Goal: Task Accomplishment & Management: Manage account settings

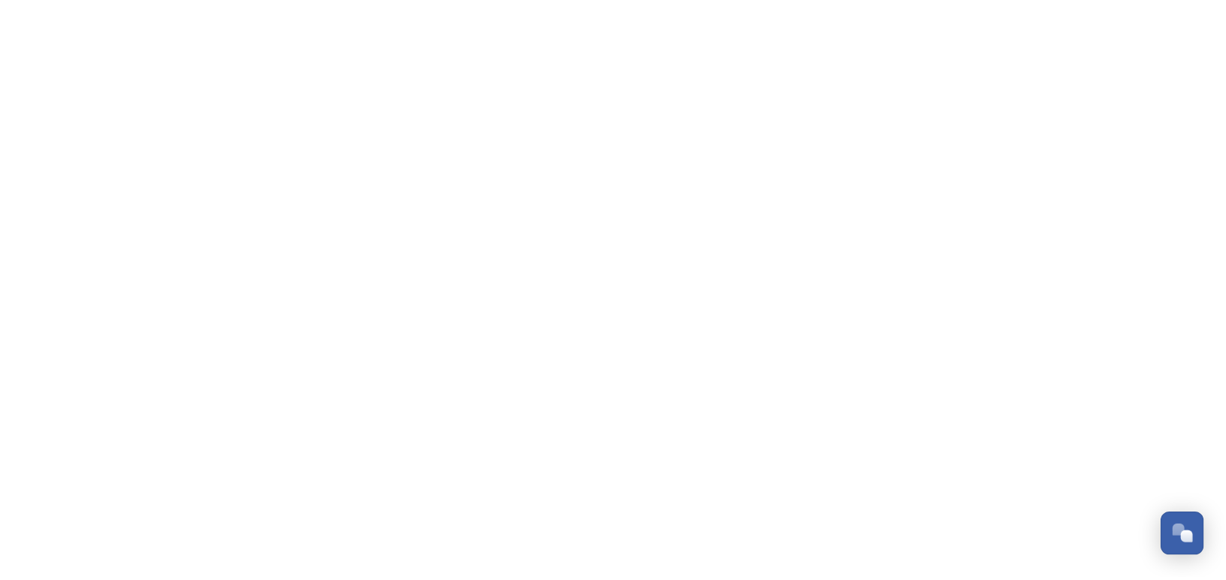
scroll to position [168, 0]
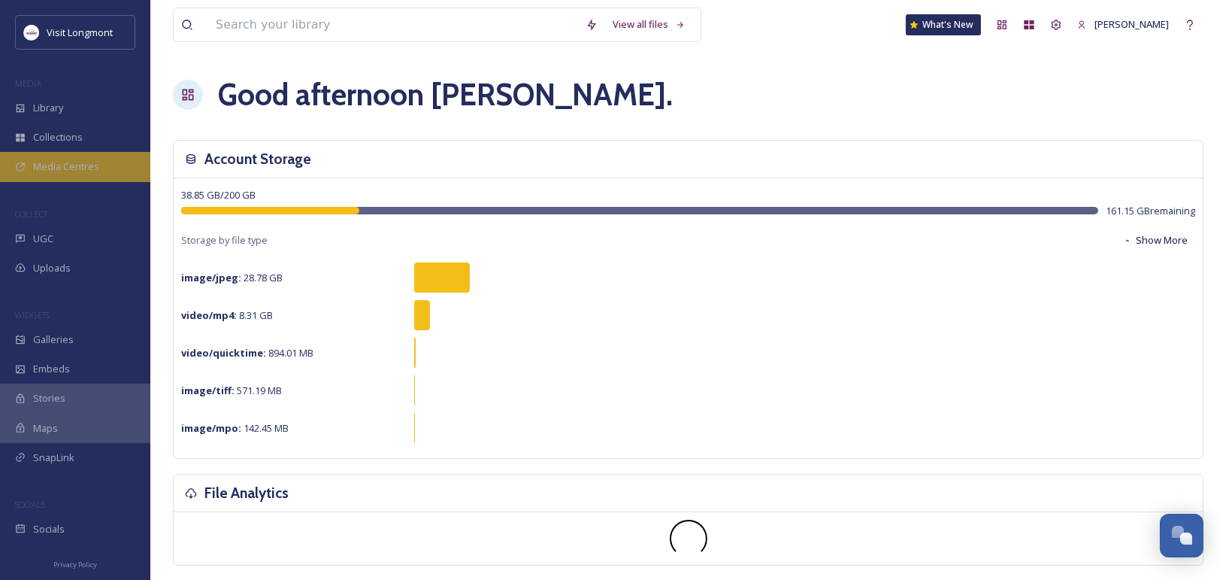
click at [66, 170] on span "Media Centres" at bounding box center [66, 166] width 66 height 14
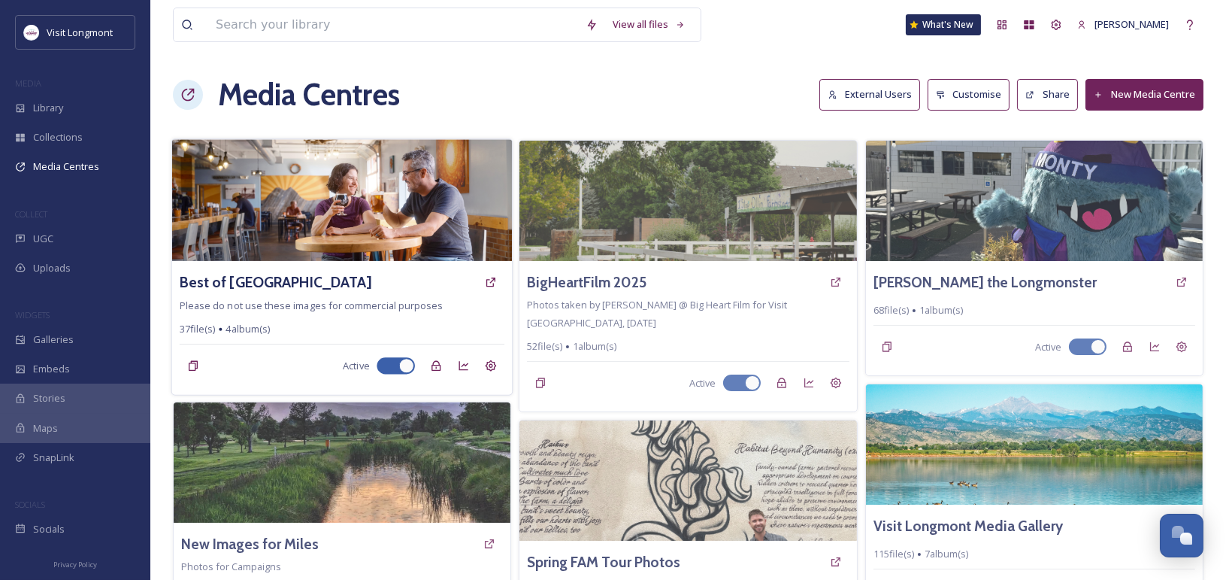
click at [353, 165] on img at bounding box center [342, 200] width 341 height 122
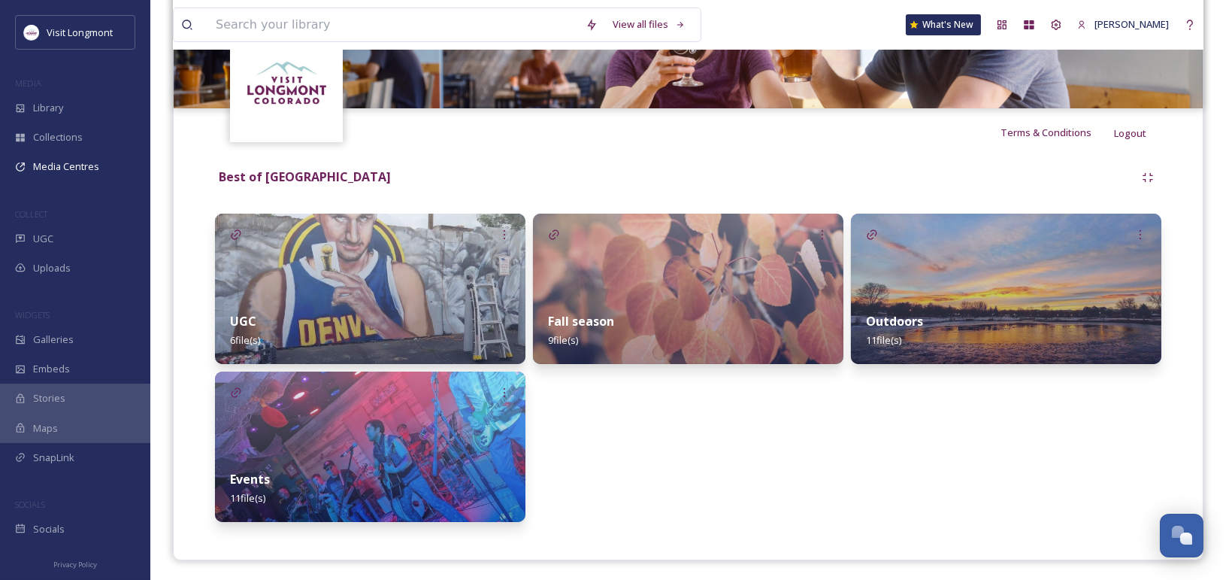
scroll to position [229, 0]
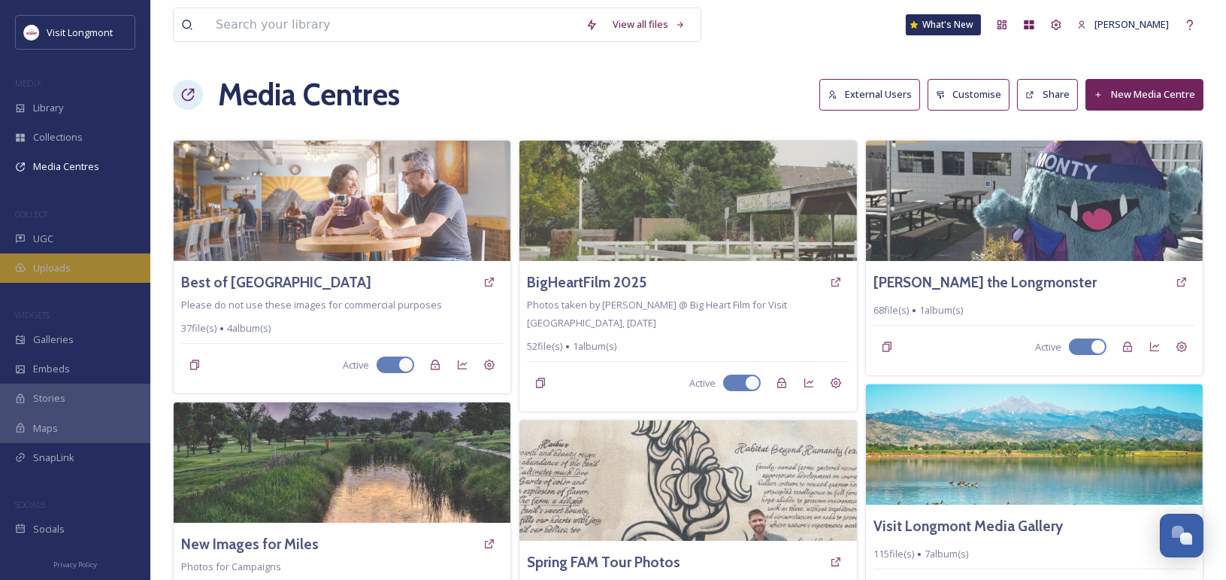
click at [52, 268] on span "Uploads" at bounding box center [52, 268] width 38 height 14
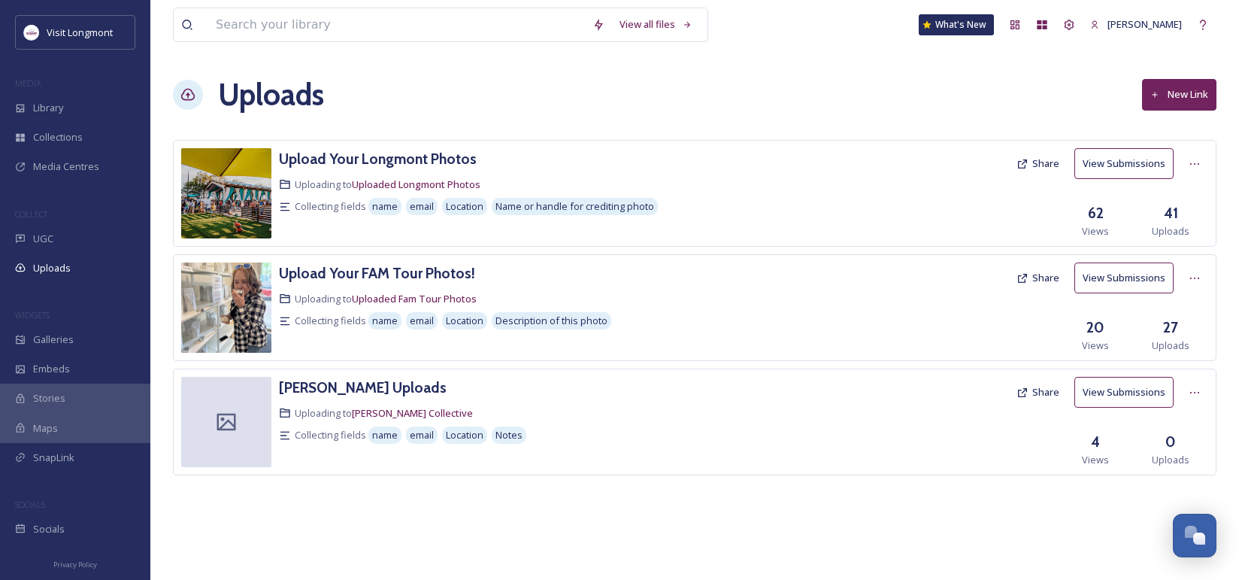
click at [1185, 89] on button "New Link" at bounding box center [1179, 94] width 74 height 31
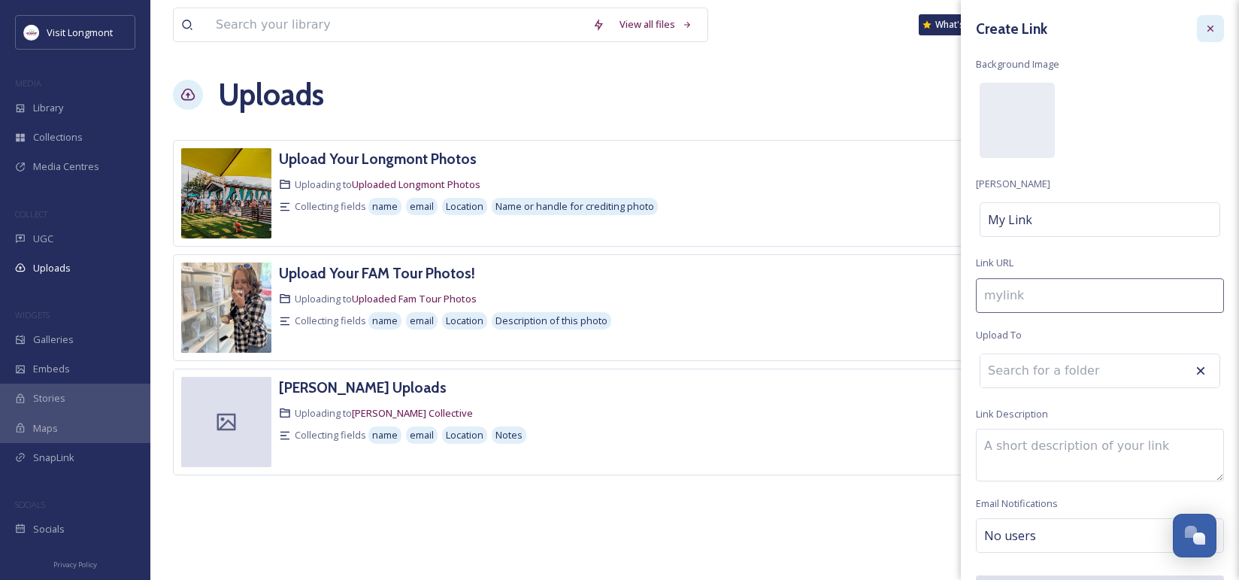
click at [1197, 20] on div at bounding box center [1210, 28] width 27 height 27
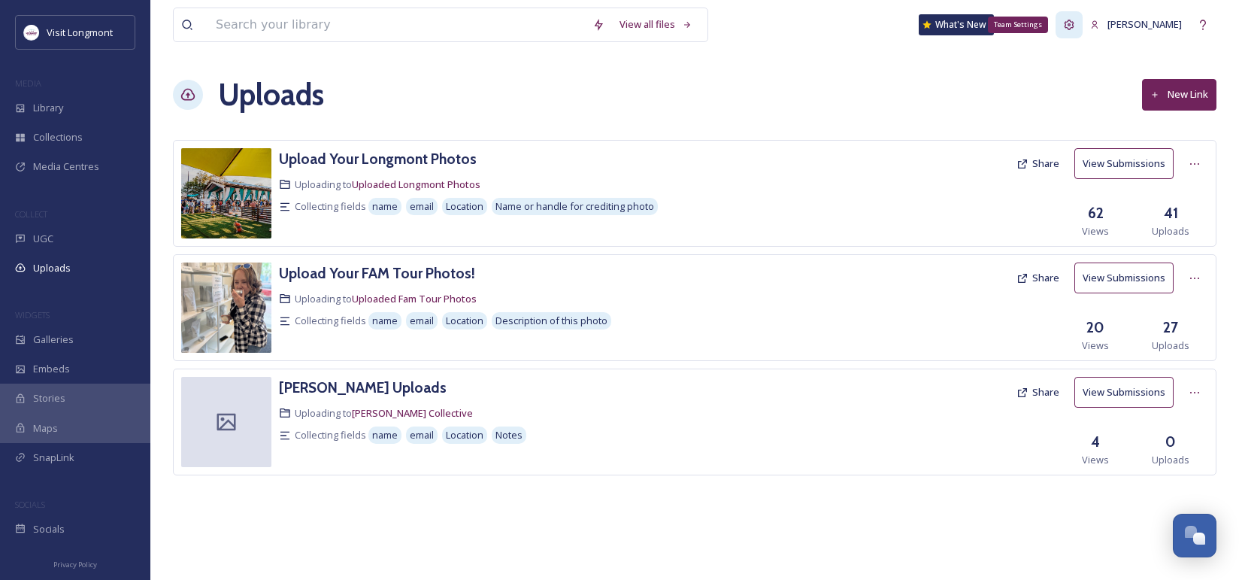
click at [1075, 25] on icon at bounding box center [1069, 25] width 12 height 12
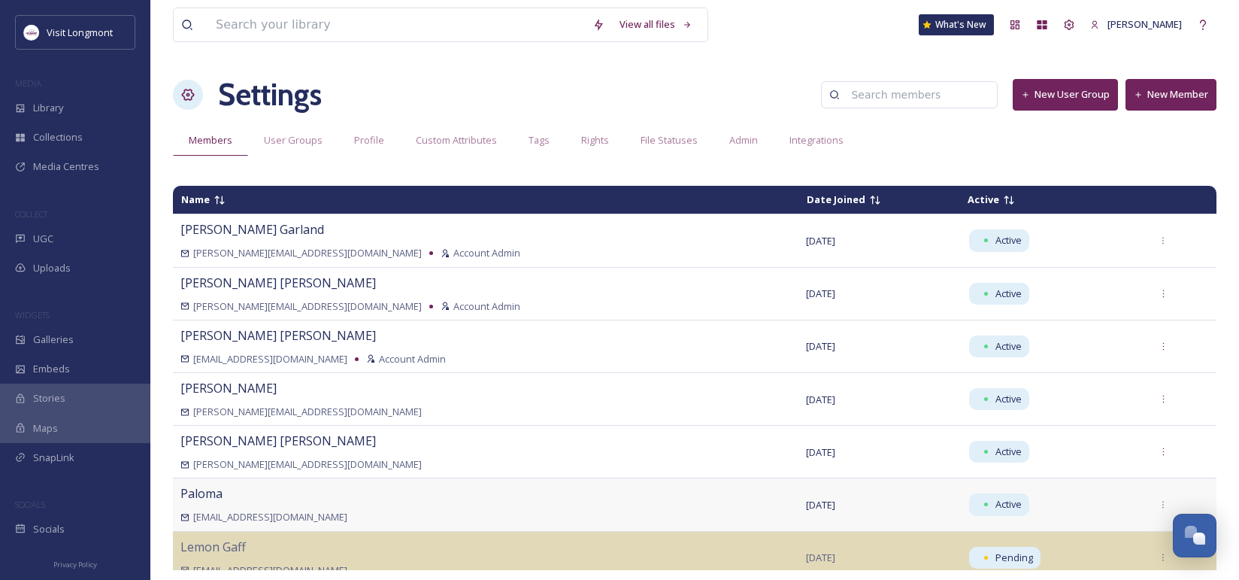
scroll to position [73, 0]
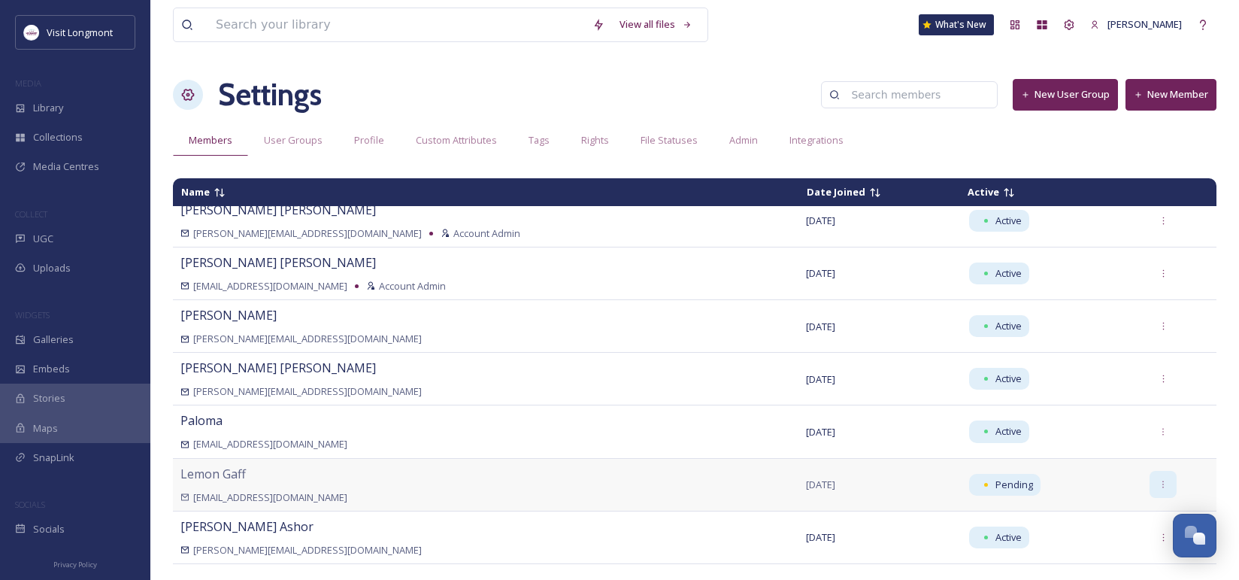
click at [1159, 481] on icon at bounding box center [1164, 485] width 10 height 10
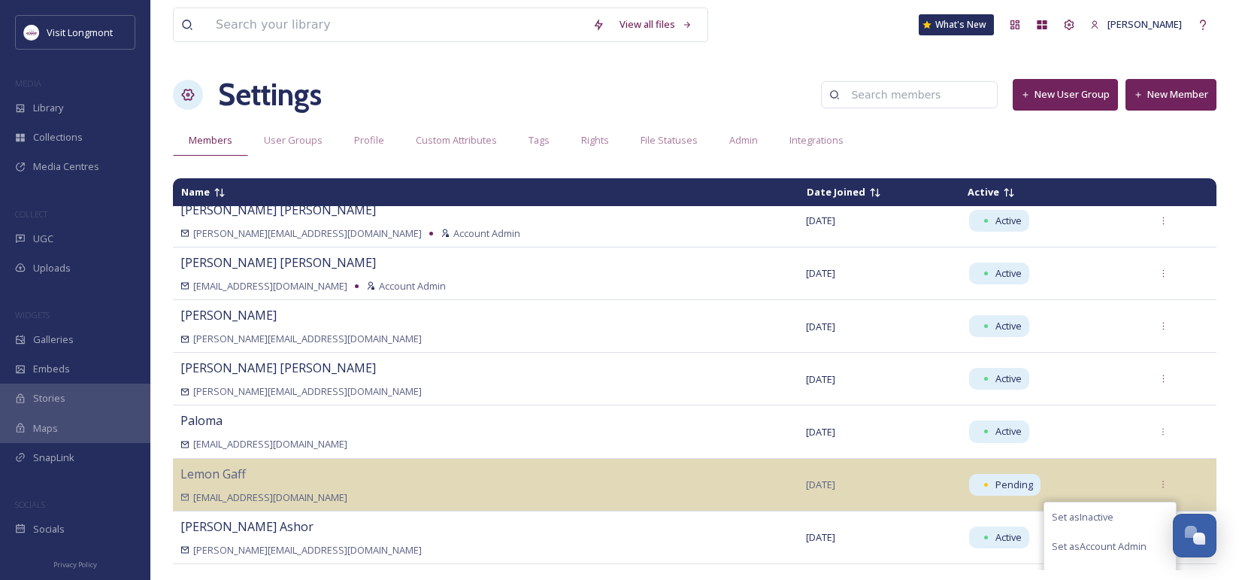
click at [896, 516] on div "Name Date Joined Active [PERSON_NAME] [PERSON_NAME][EMAIL_ADDRESS][DOMAIN_NAME]…" at bounding box center [695, 374] width 1044 height 392
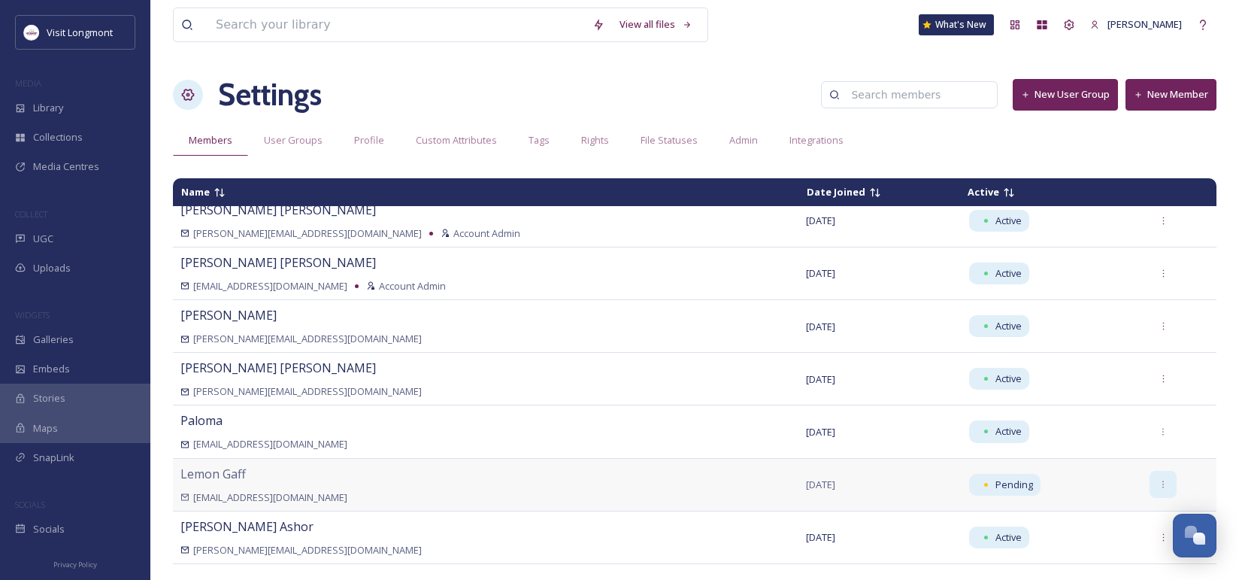
click at [1159, 481] on icon at bounding box center [1164, 485] width 10 height 10
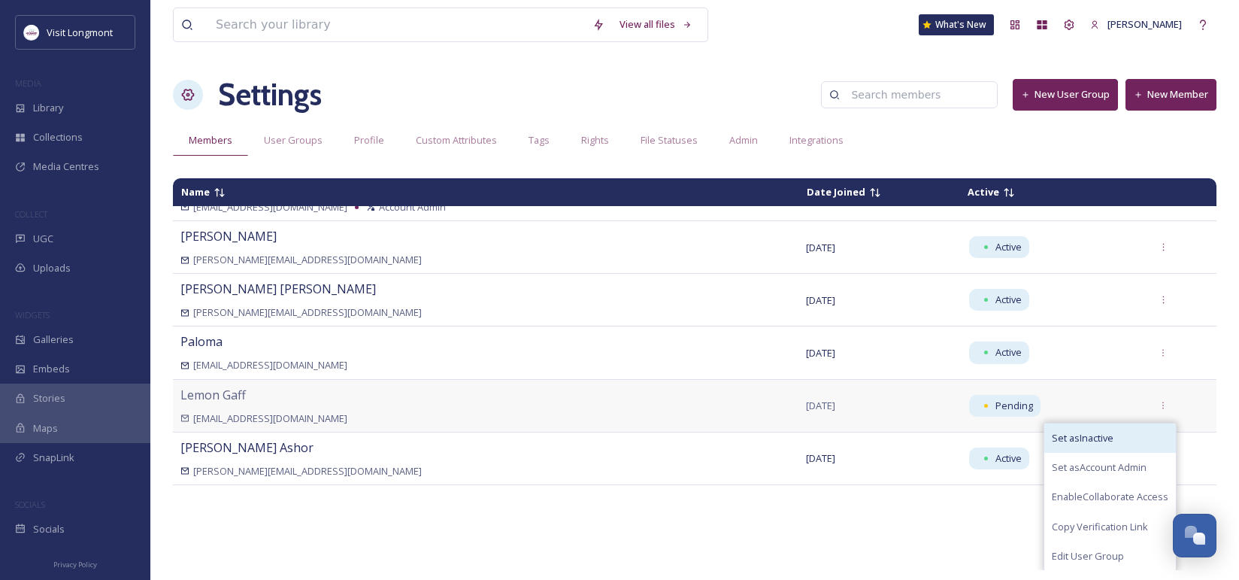
click at [1077, 453] on div "Set as Account Admin" at bounding box center [1110, 467] width 132 height 29
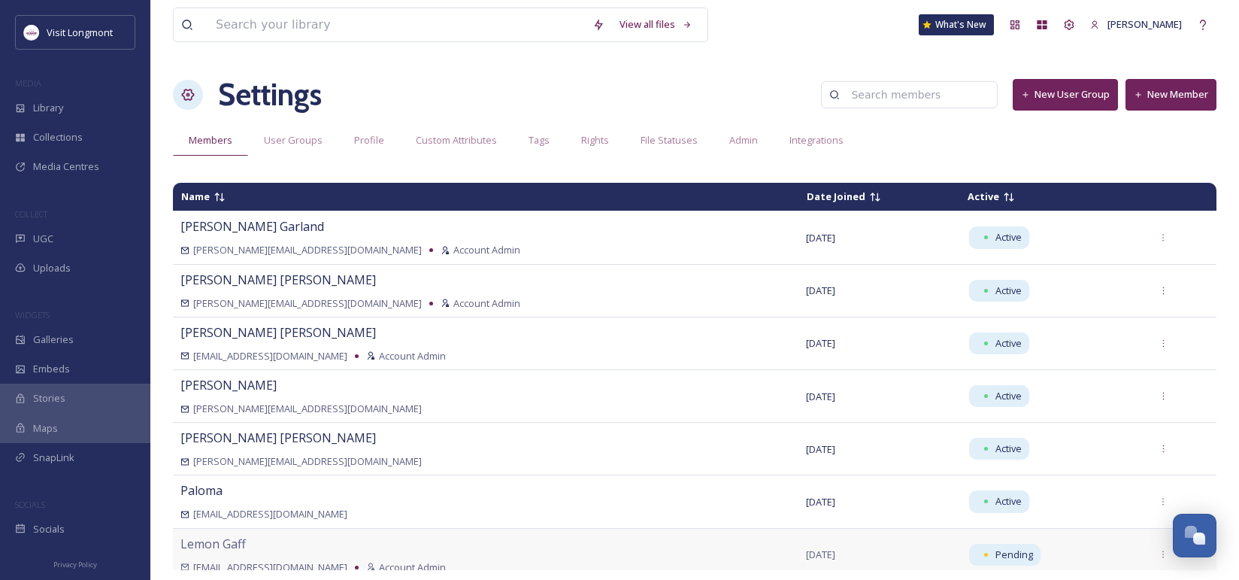
scroll to position [0, 0]
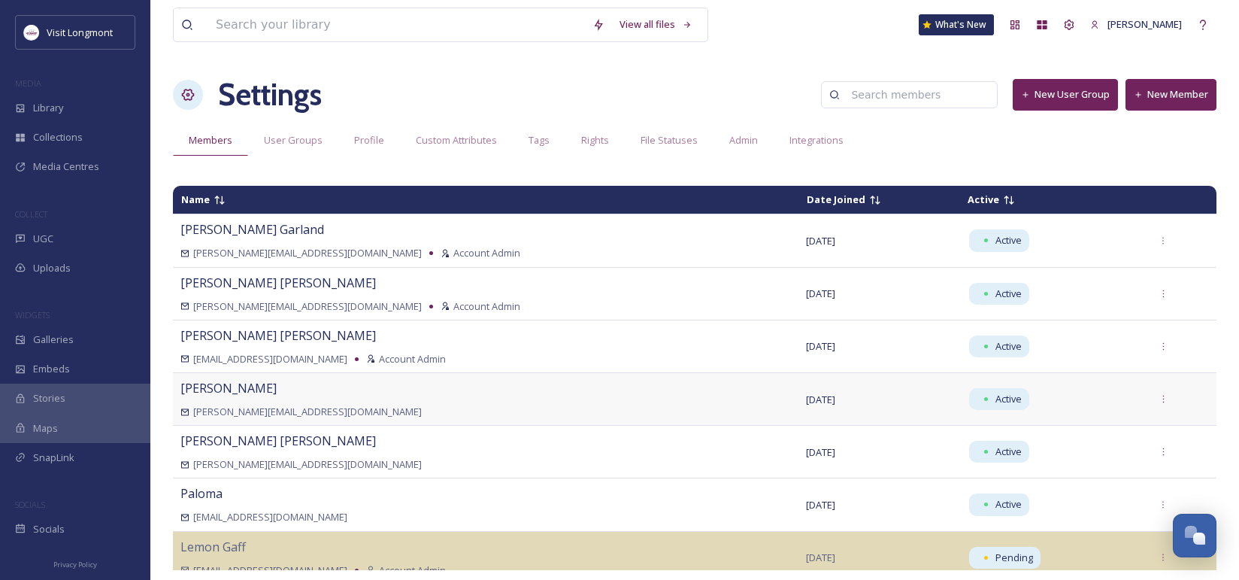
click at [235, 387] on div "Kim [EMAIL_ADDRESS][DOMAIN_NAME]" at bounding box center [485, 399] width 610 height 40
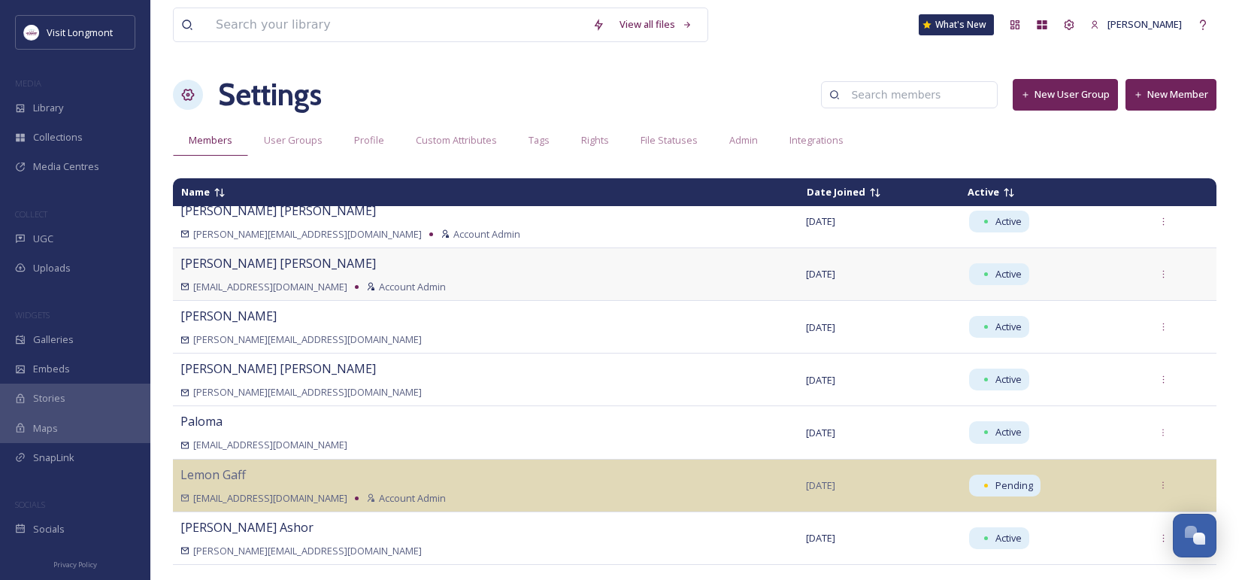
scroll to position [73, 0]
click at [1150, 333] on div at bounding box center [1163, 326] width 27 height 27
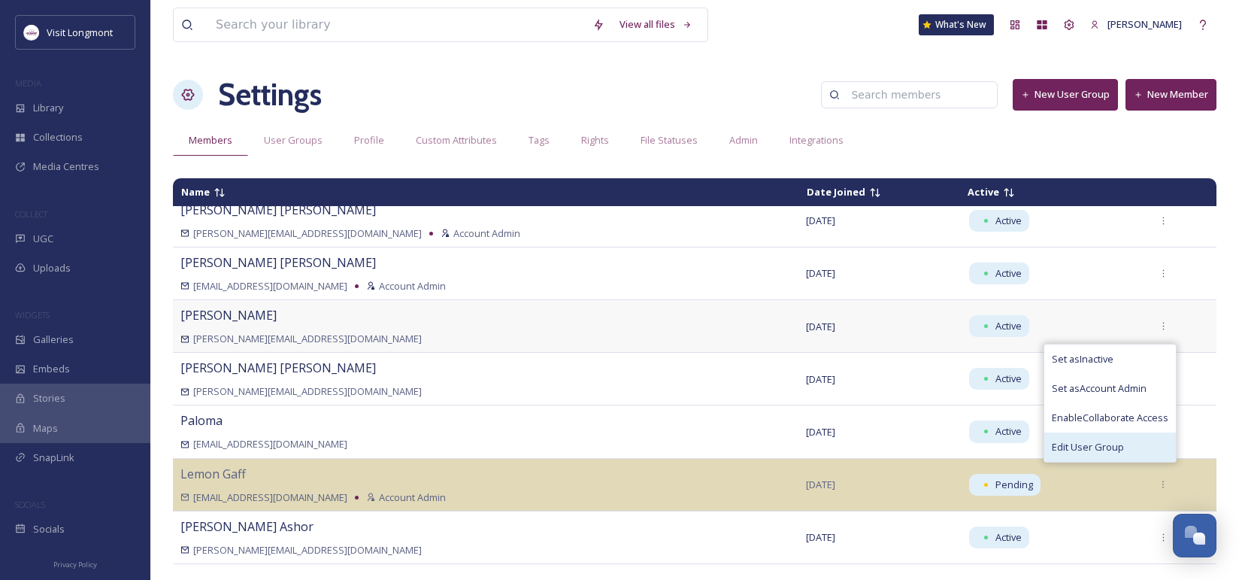
click at [1091, 454] on div "Edit User Group" at bounding box center [1110, 446] width 132 height 29
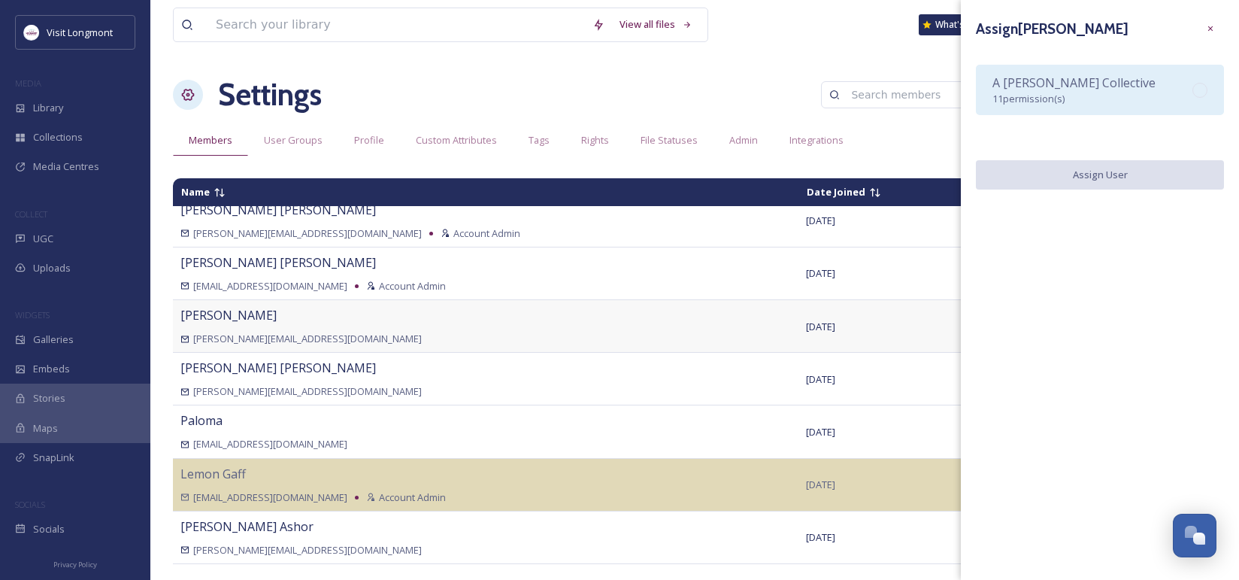
click at [1125, 95] on div "A [PERSON_NAME] Collective 11 permission(s)" at bounding box center [1100, 90] width 248 height 50
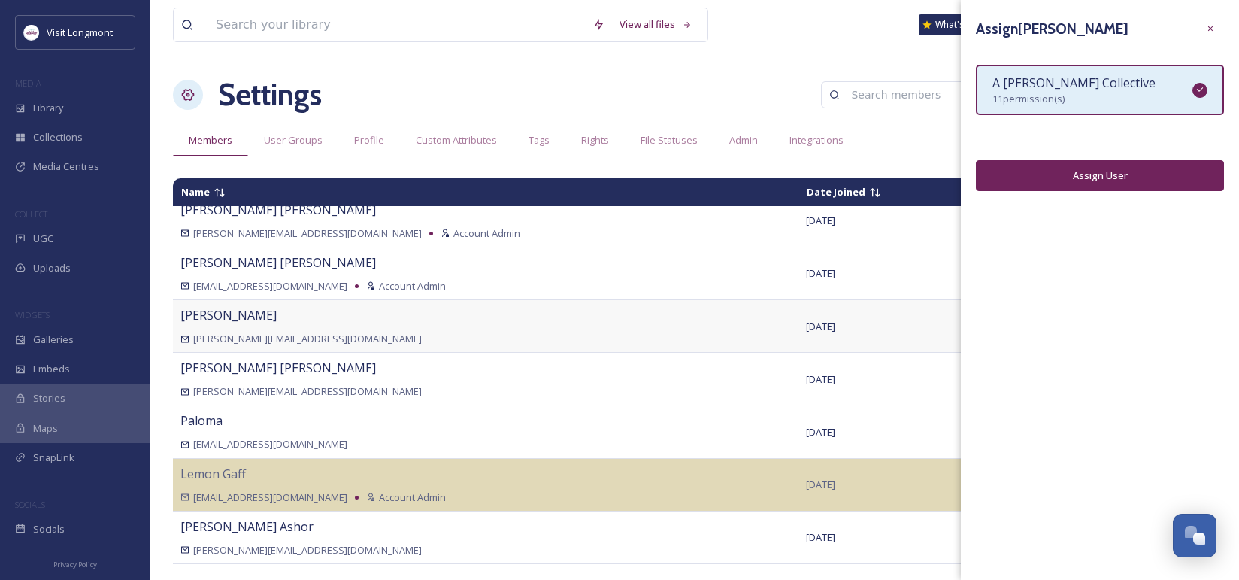
click at [1164, 85] on div "A [PERSON_NAME] Collective 11 permission(s)" at bounding box center [1100, 90] width 248 height 50
click at [1198, 86] on icon at bounding box center [1200, 90] width 10 height 10
click at [1208, 28] on icon at bounding box center [1211, 29] width 10 height 10
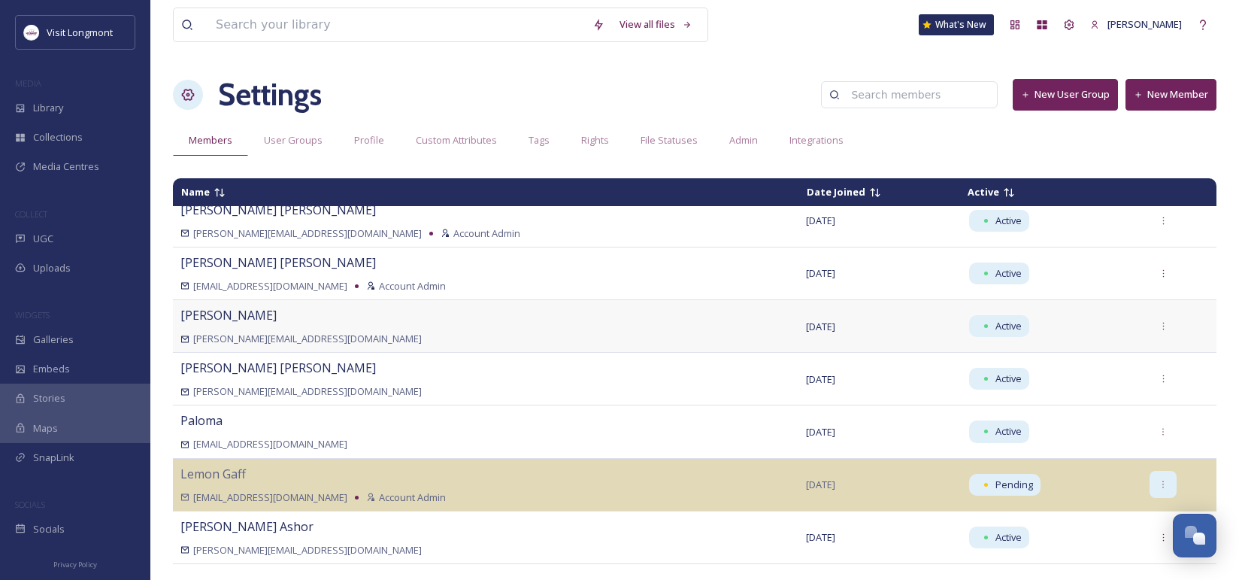
click at [1159, 480] on icon at bounding box center [1164, 485] width 10 height 10
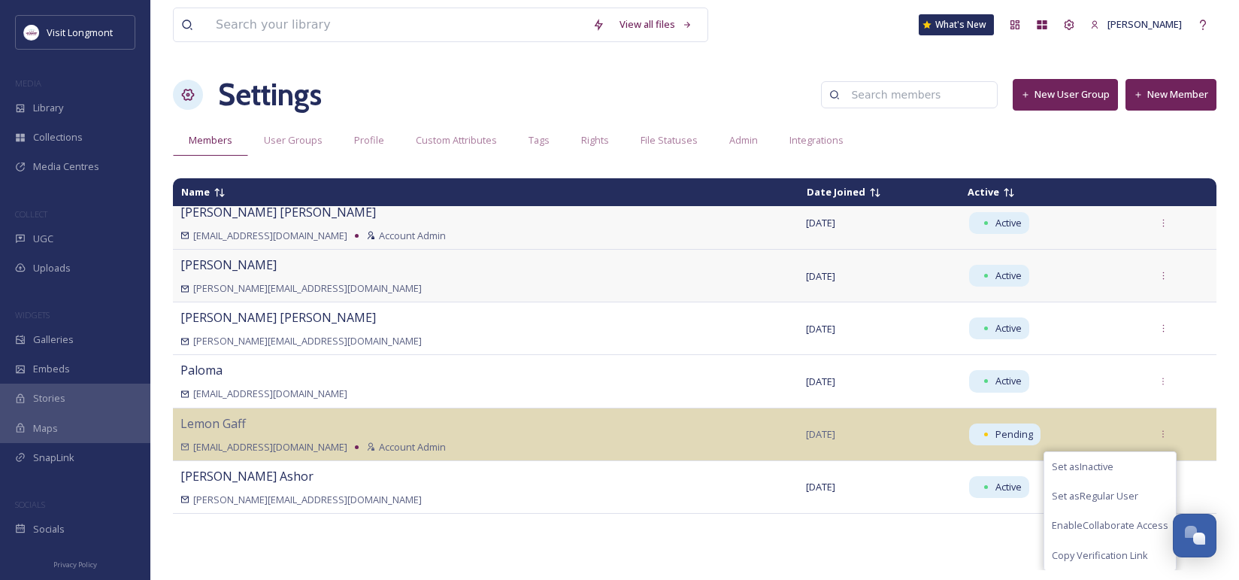
scroll to position [122, 0]
click at [301, 141] on span "User Groups" at bounding box center [293, 140] width 59 height 14
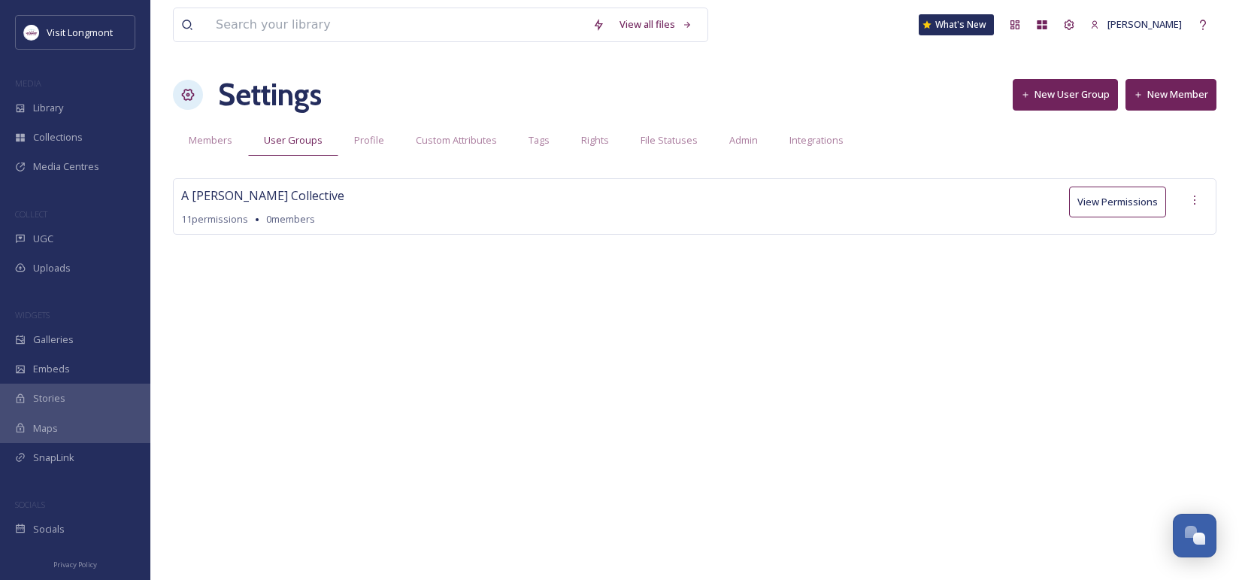
click at [1098, 201] on button "View Permissions" at bounding box center [1117, 201] width 97 height 31
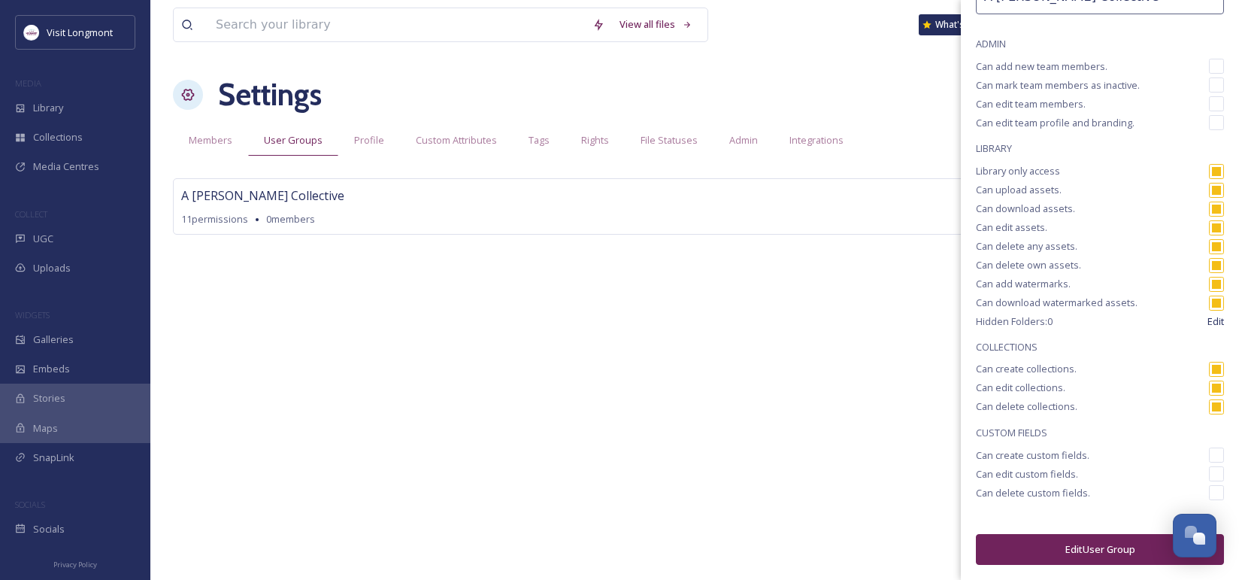
scroll to position [105, 0]
click at [1209, 408] on input "checkbox" at bounding box center [1216, 408] width 15 height 15
checkbox input "false"
click at [1209, 245] on input "checkbox" at bounding box center [1216, 248] width 15 height 15
checkbox input "false"
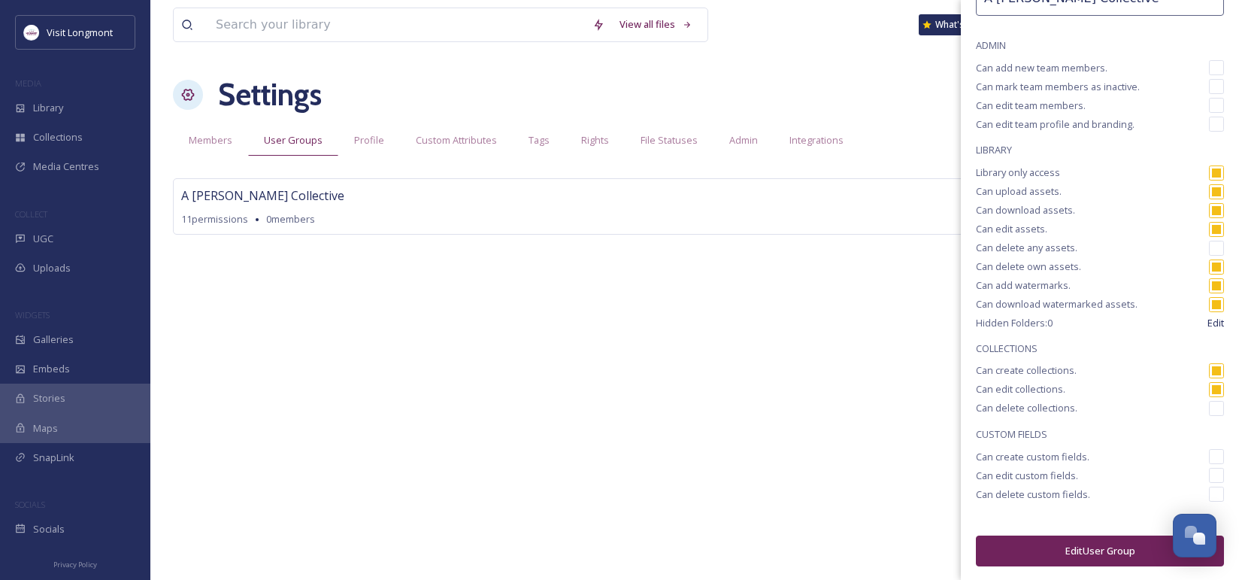
click at [1209, 227] on input "checkbox" at bounding box center [1216, 229] width 15 height 15
checkbox input "true"
click at [1209, 286] on input "checkbox" at bounding box center [1216, 285] width 15 height 15
checkbox input "false"
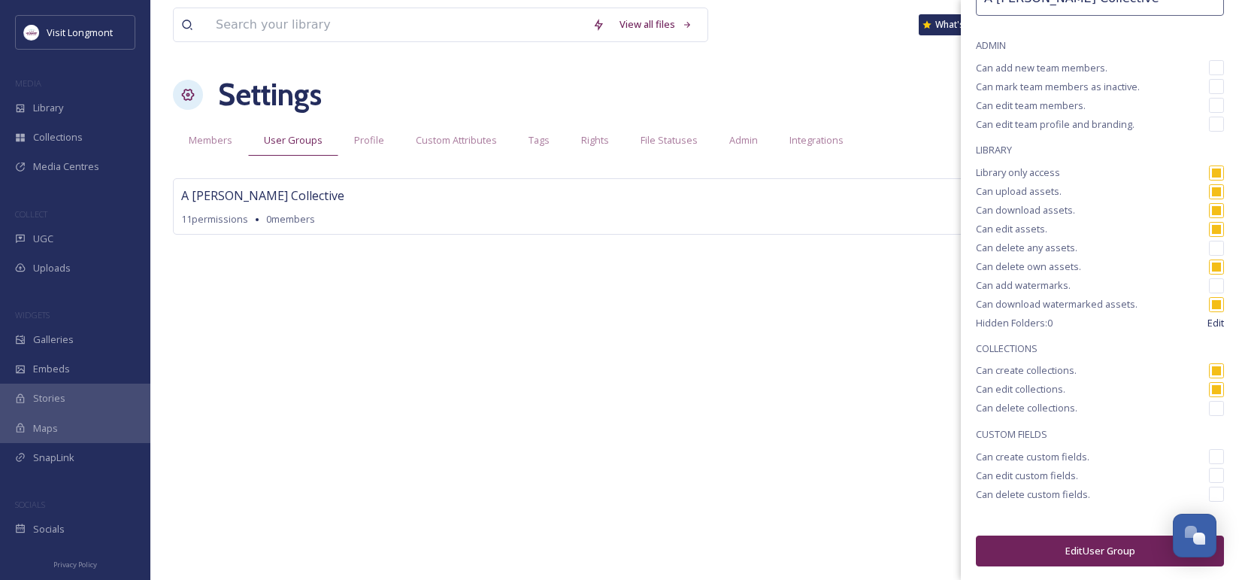
click at [1209, 303] on input "checkbox" at bounding box center [1216, 304] width 15 height 15
checkbox input "false"
click at [1209, 389] on input "checkbox" at bounding box center [1216, 389] width 15 height 15
checkbox input "false"
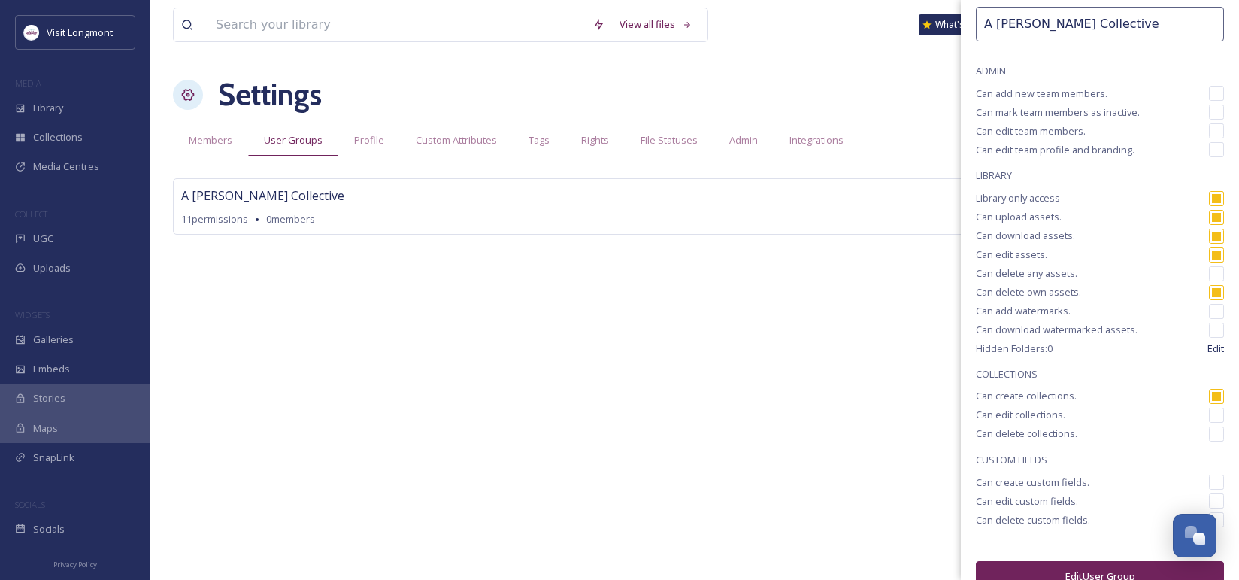
scroll to position [77, 0]
click at [1209, 222] on input "checkbox" at bounding box center [1216, 219] width 15 height 15
checkbox input "false"
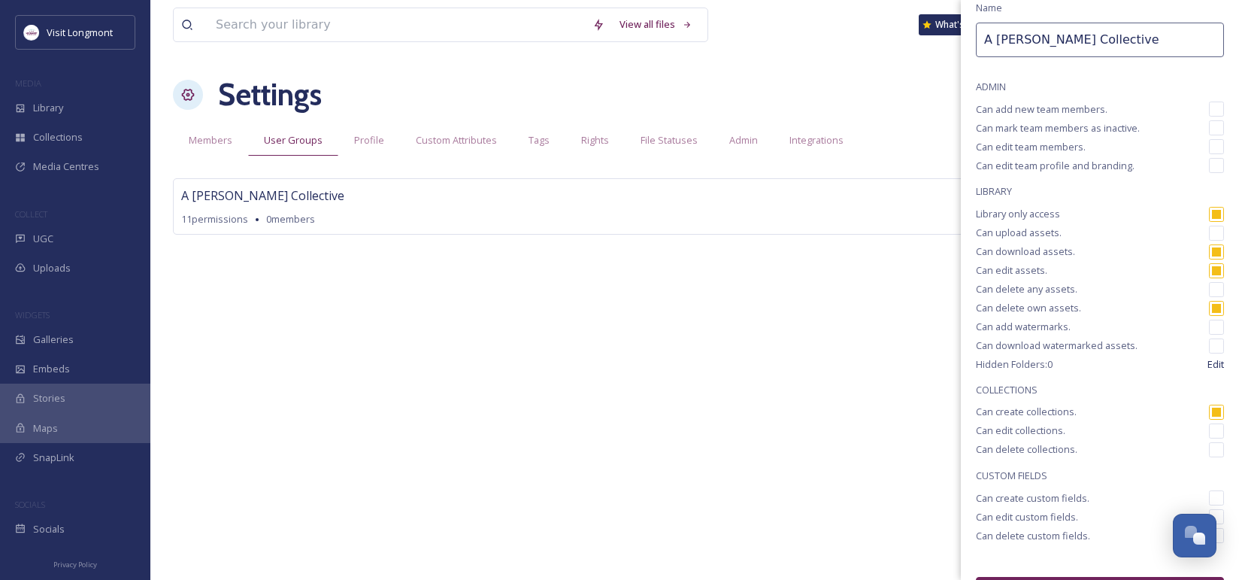
click at [1209, 267] on input "checkbox" at bounding box center [1216, 270] width 15 height 15
checkbox input "false"
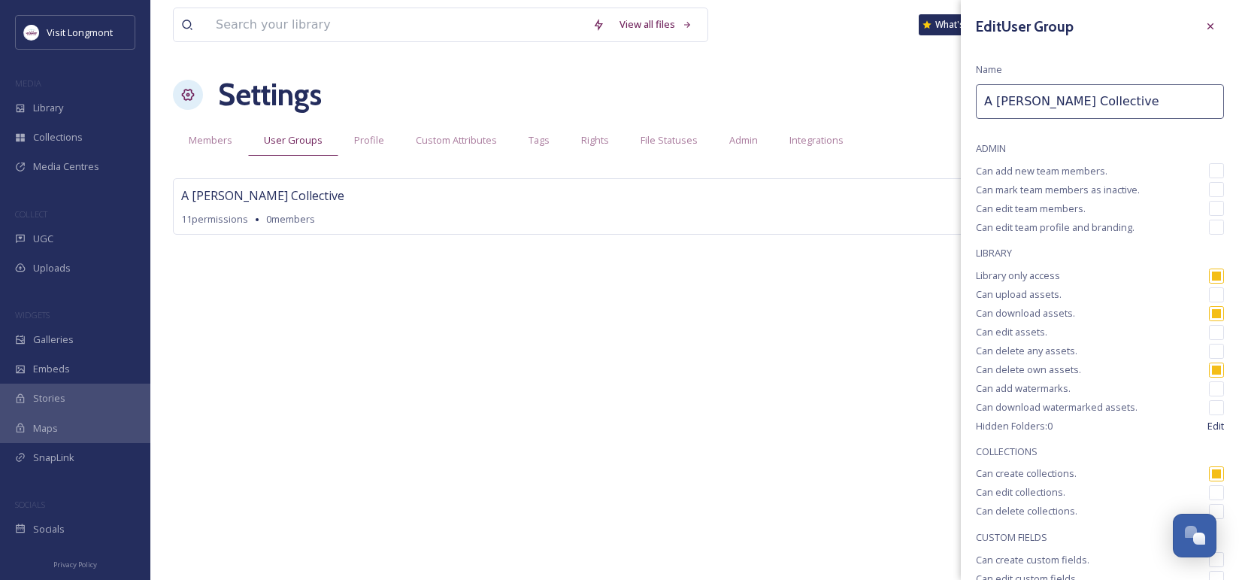
scroll to position [107, 0]
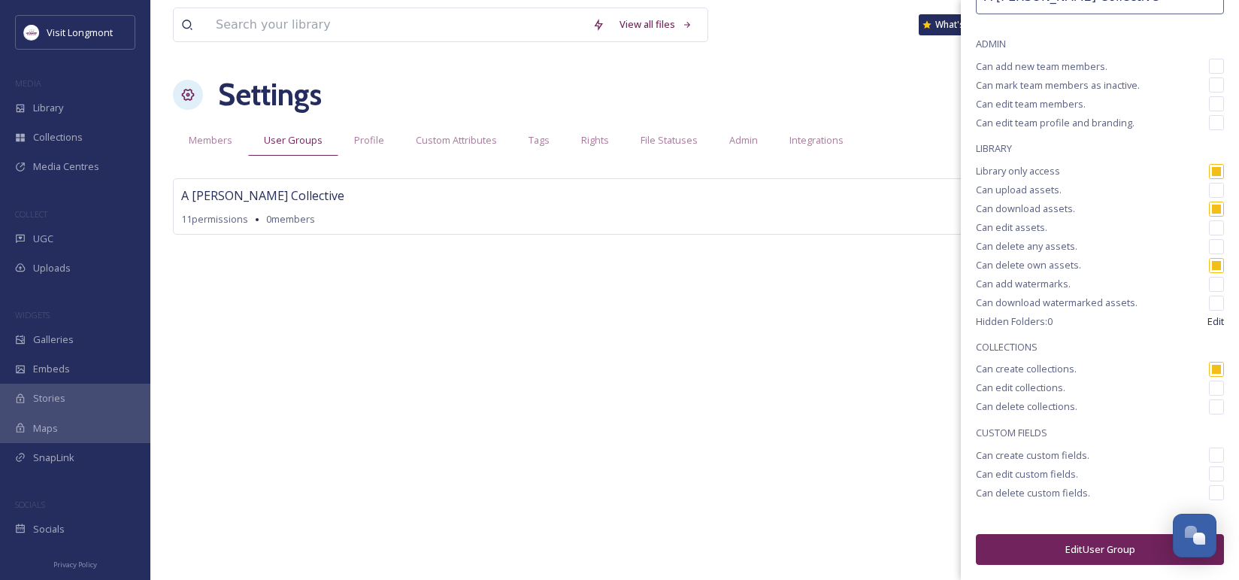
click at [1107, 550] on button "Edit User Group" at bounding box center [1100, 549] width 248 height 31
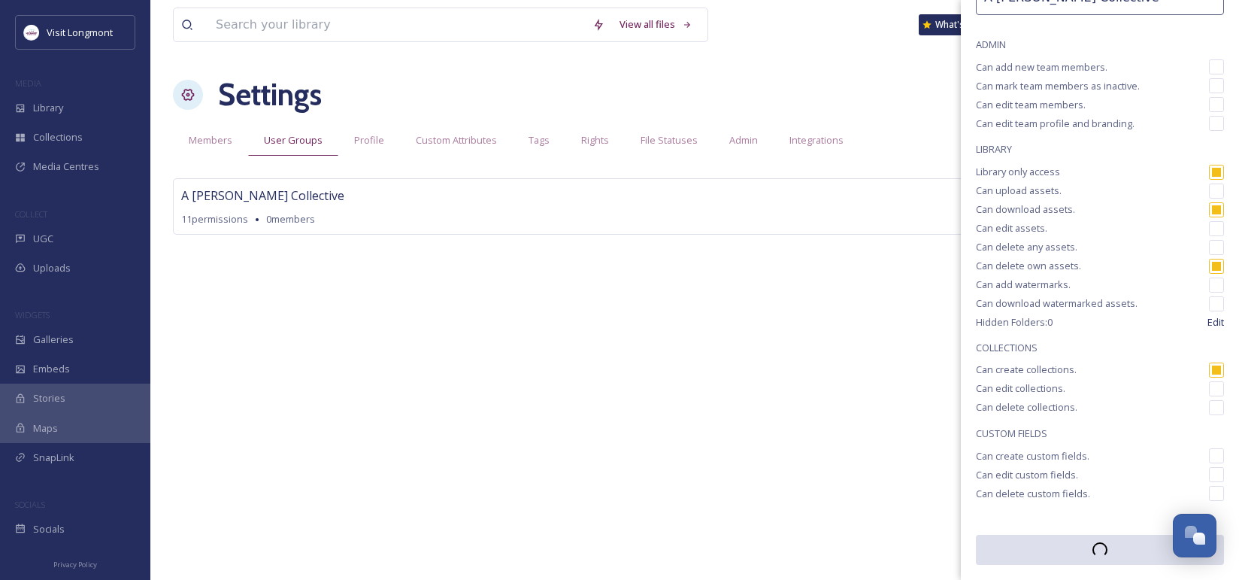
scroll to position [106, 0]
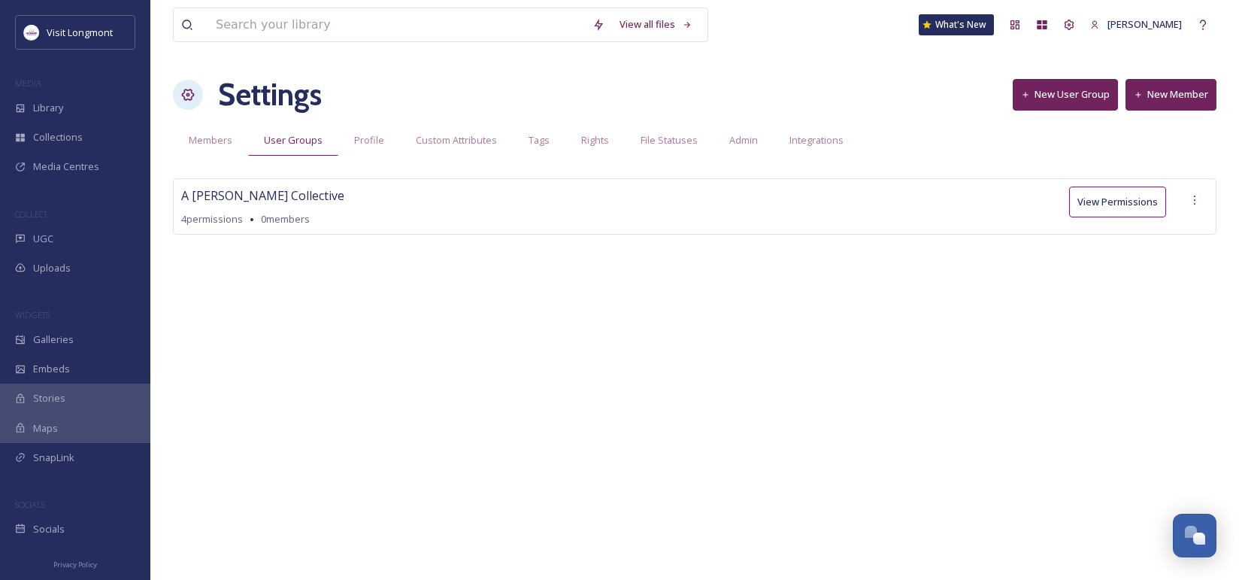
click at [1155, 101] on button "New Member" at bounding box center [1171, 94] width 91 height 31
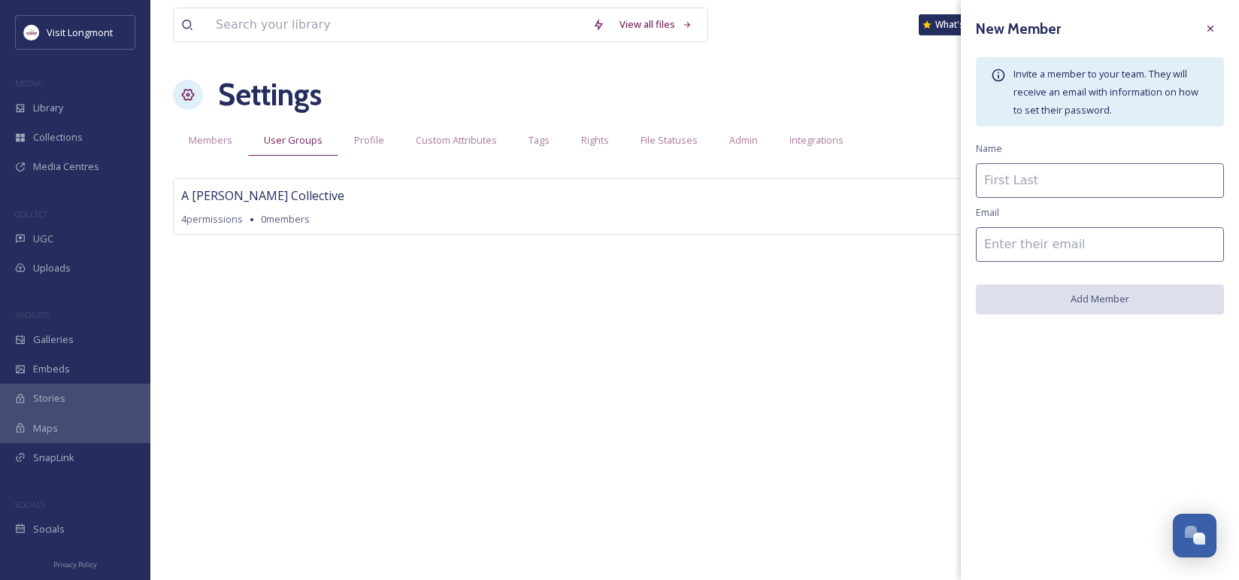
click at [1071, 180] on input at bounding box center [1100, 180] width 248 height 35
click at [915, 301] on div "View all files What's New [PERSON_NAME] Settings New User Group New Member Memb…" at bounding box center [694, 290] width 1089 height 580
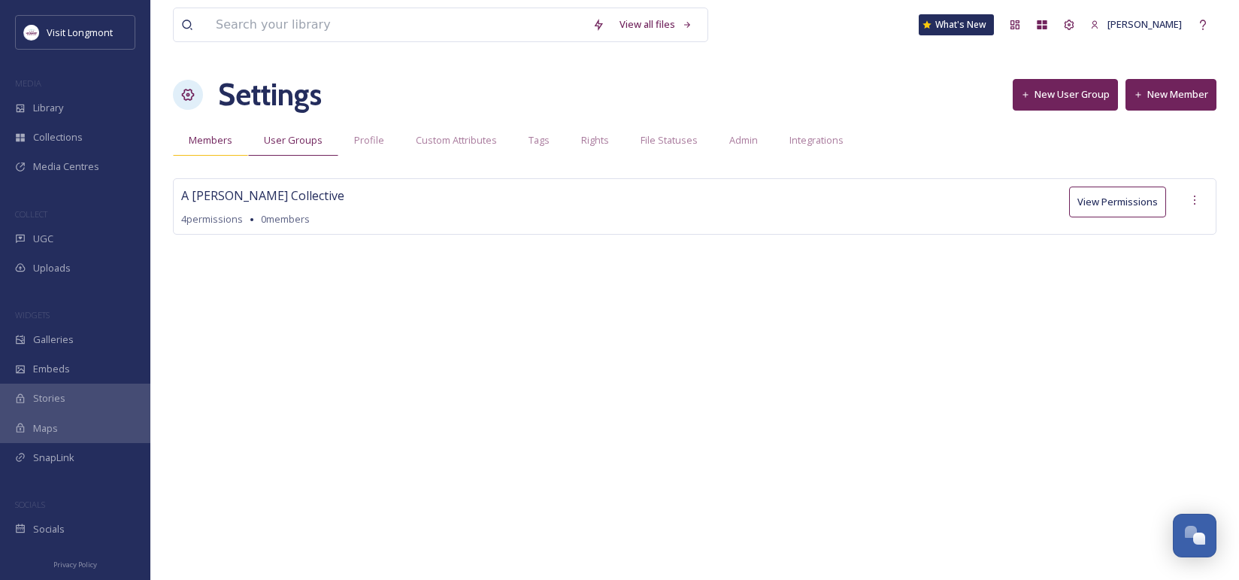
click at [220, 142] on span "Members" at bounding box center [211, 140] width 44 height 14
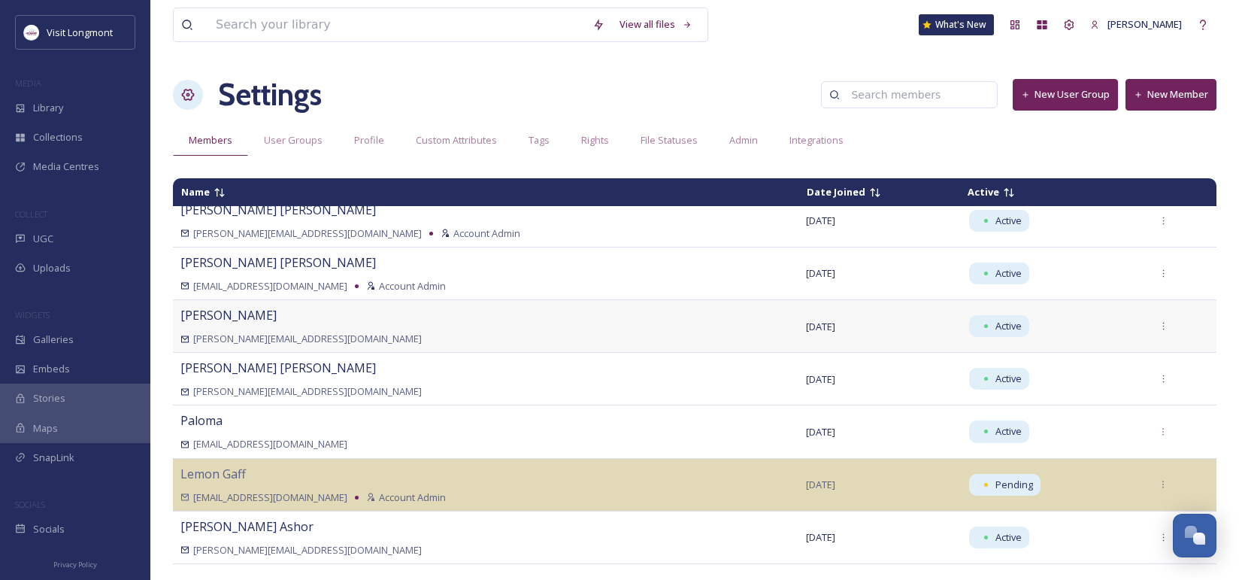
scroll to position [72, 0]
click at [1159, 429] on icon at bounding box center [1164, 433] width 10 height 10
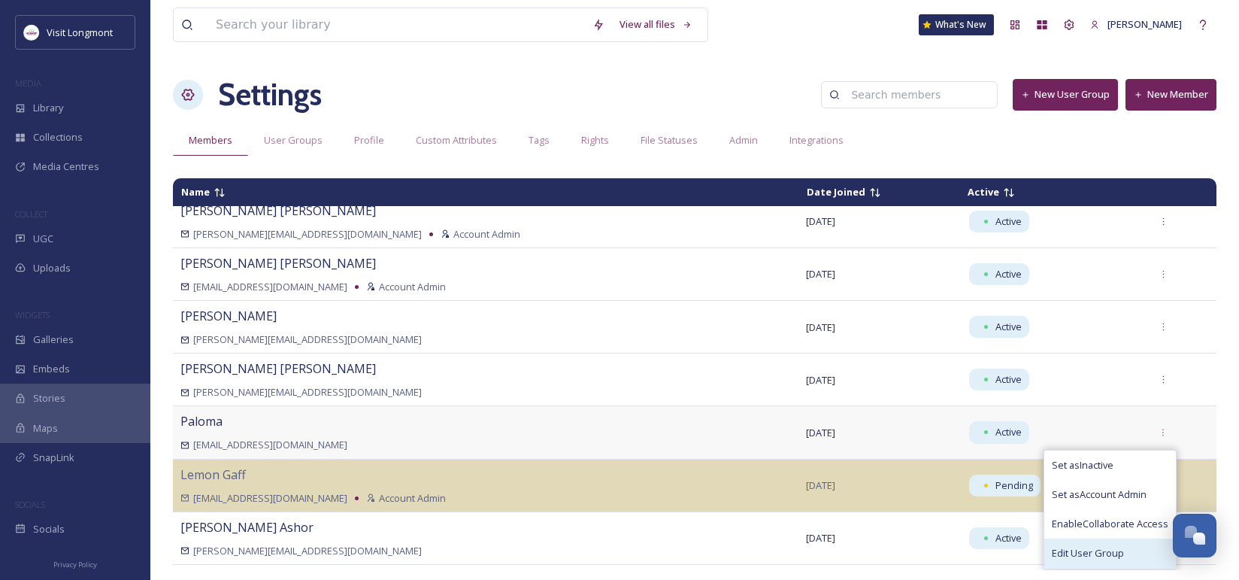
click at [1064, 546] on span "Edit User Group" at bounding box center [1088, 553] width 72 height 14
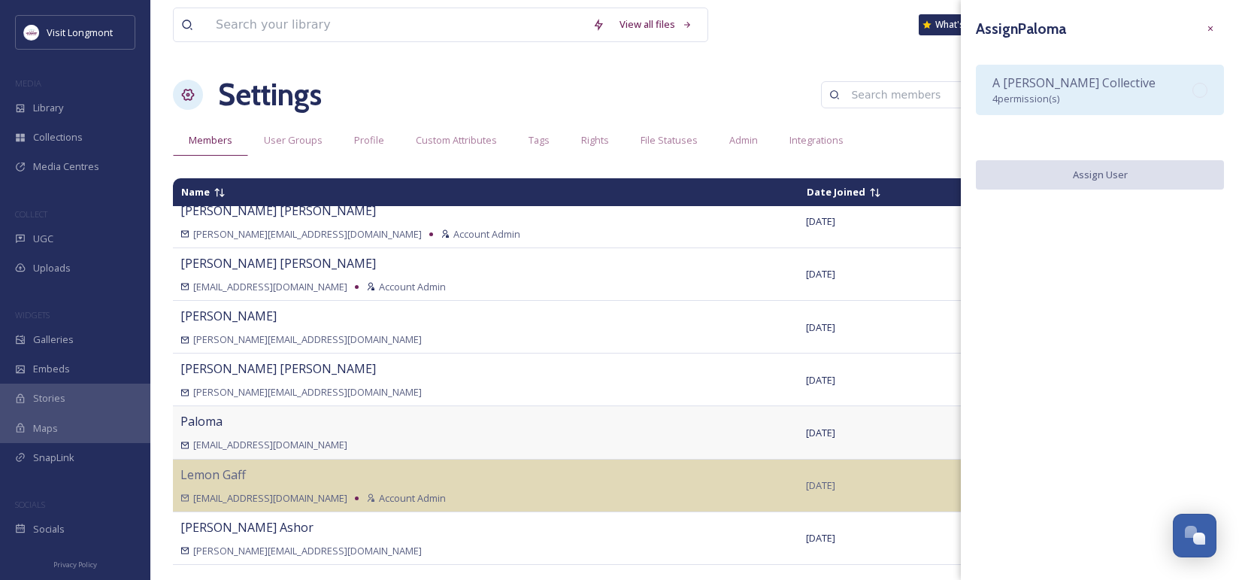
click at [1059, 94] on span "4 permission(s)" at bounding box center [1025, 99] width 67 height 14
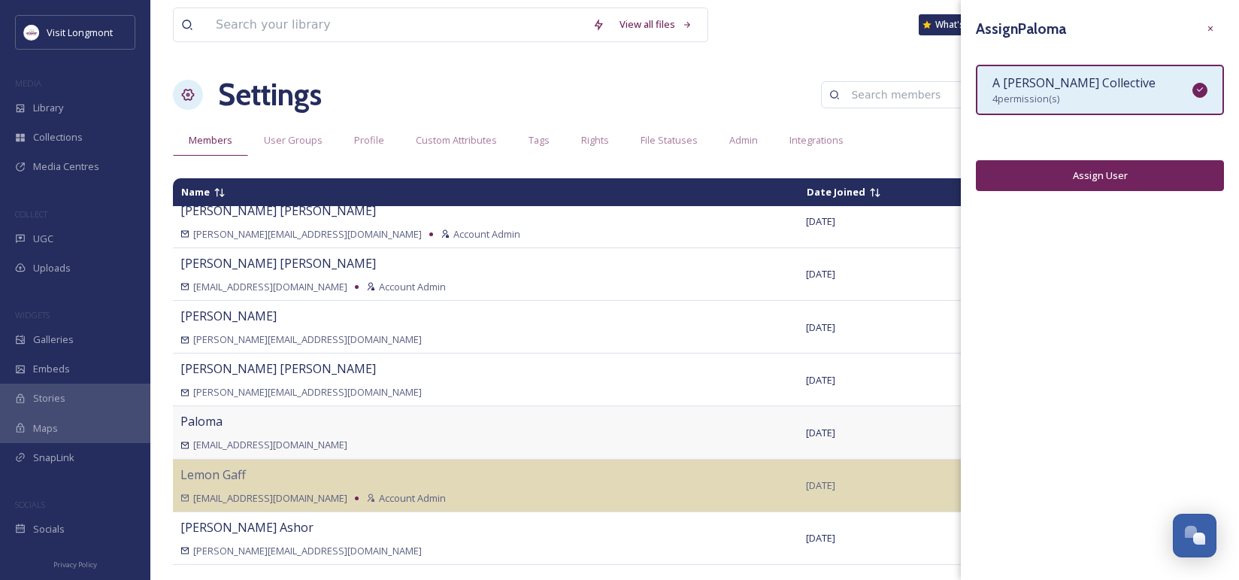
click at [1085, 174] on button "Assign User" at bounding box center [1100, 175] width 248 height 31
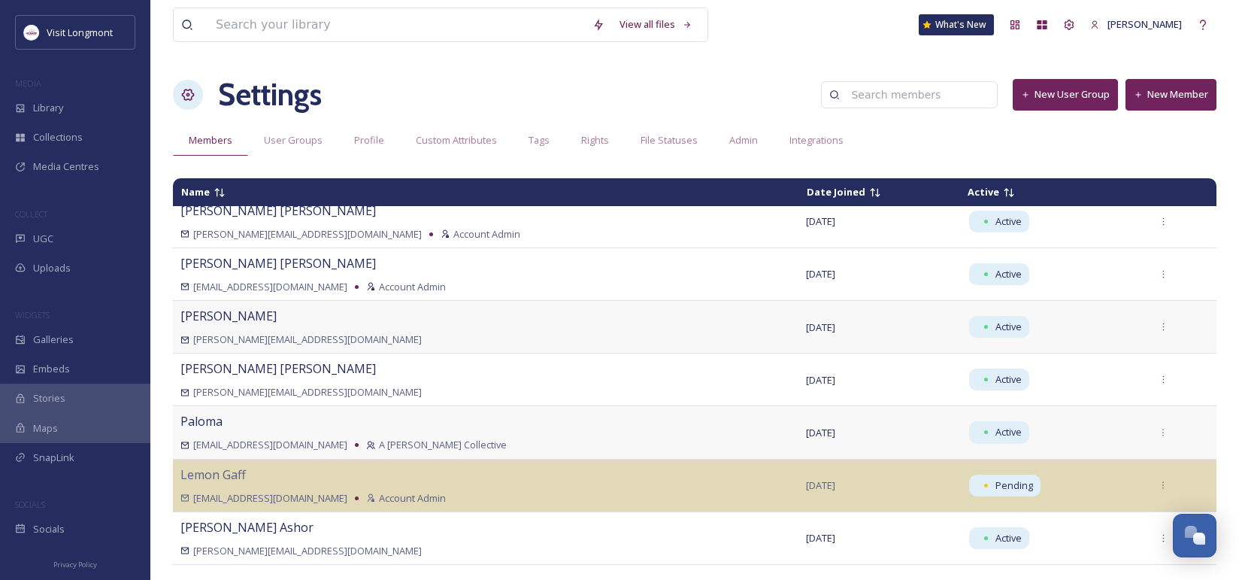
scroll to position [73, 0]
click at [1159, 533] on icon at bounding box center [1164, 537] width 10 height 10
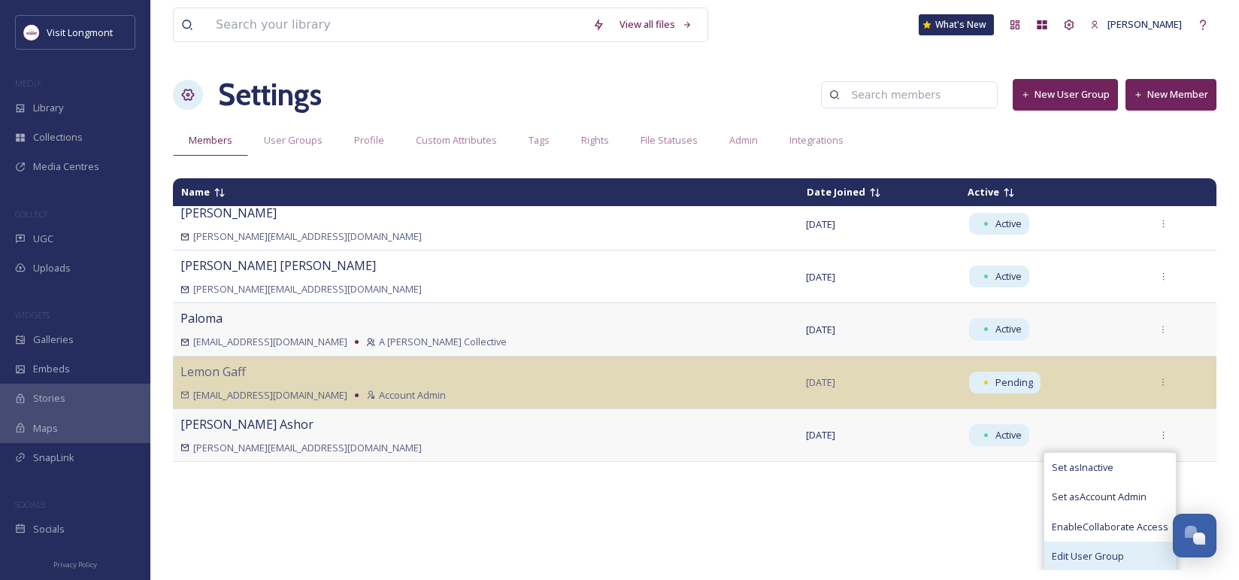
click at [1086, 549] on span "Edit User Group" at bounding box center [1088, 556] width 72 height 14
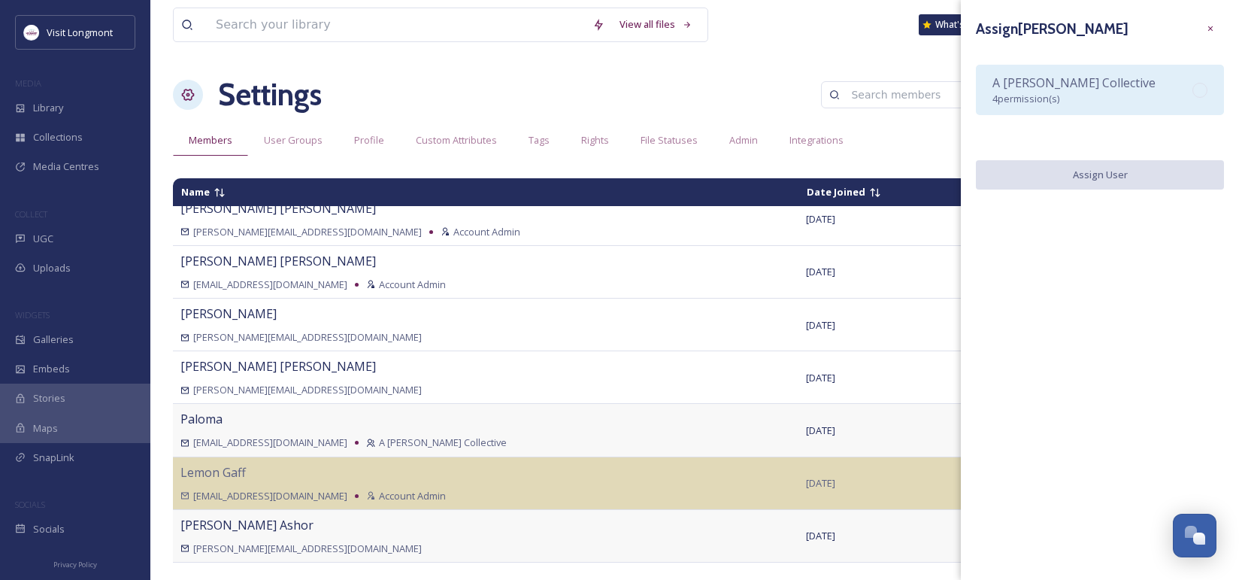
scroll to position [73, 0]
click at [1057, 105] on span "4 permission(s)" at bounding box center [1025, 99] width 67 height 14
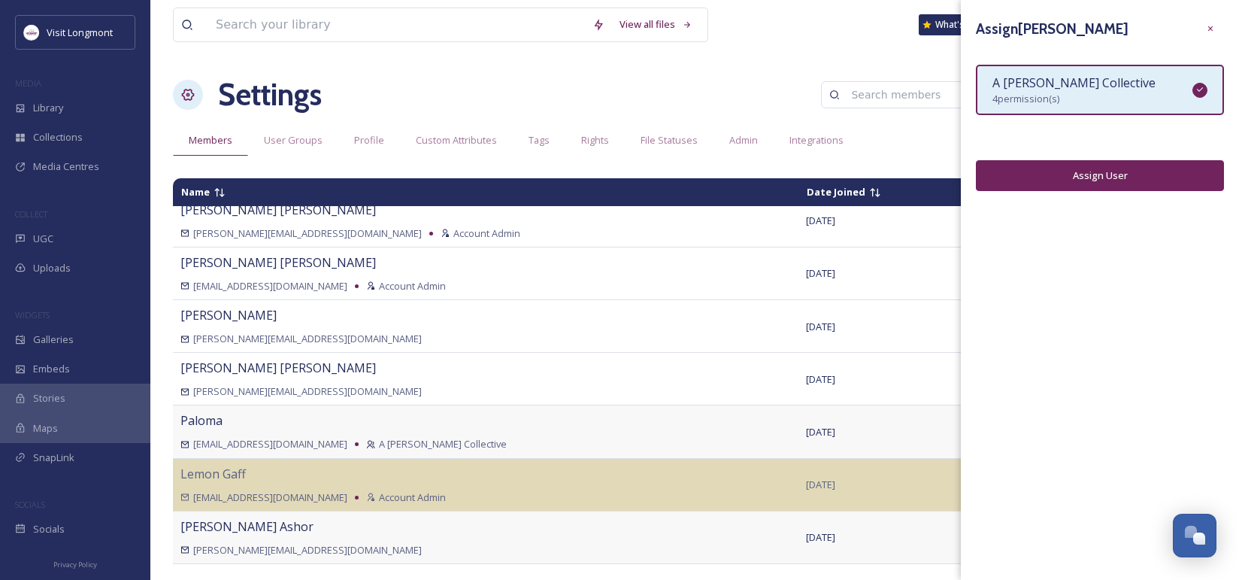
click at [1079, 174] on button "Assign User" at bounding box center [1100, 175] width 248 height 31
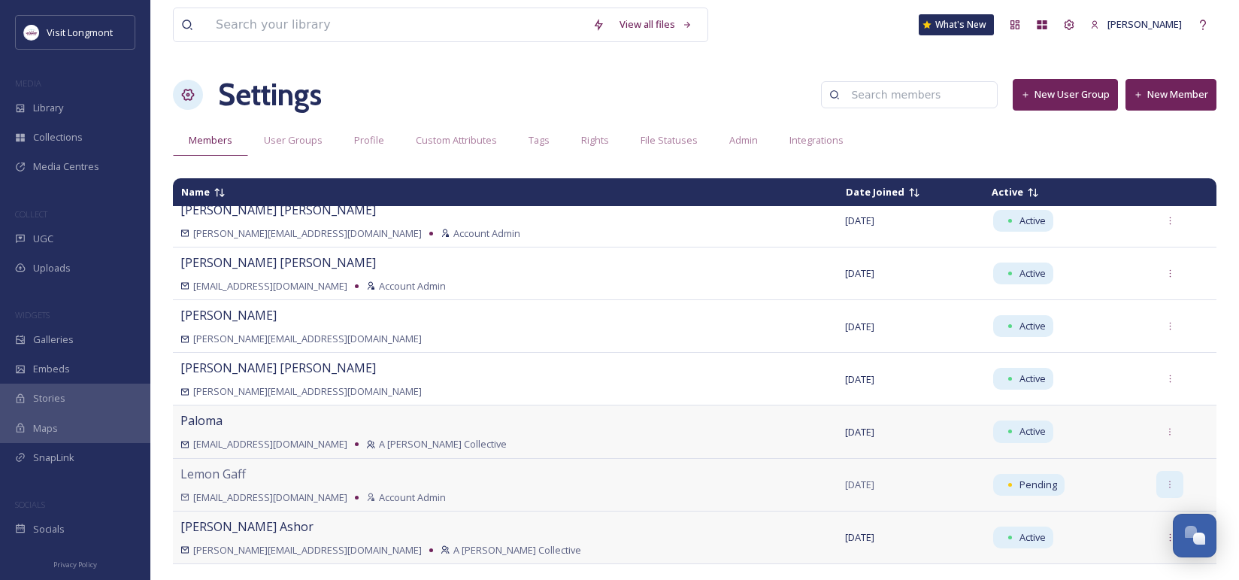
click at [1170, 483] on icon at bounding box center [1171, 484] width 2 height 8
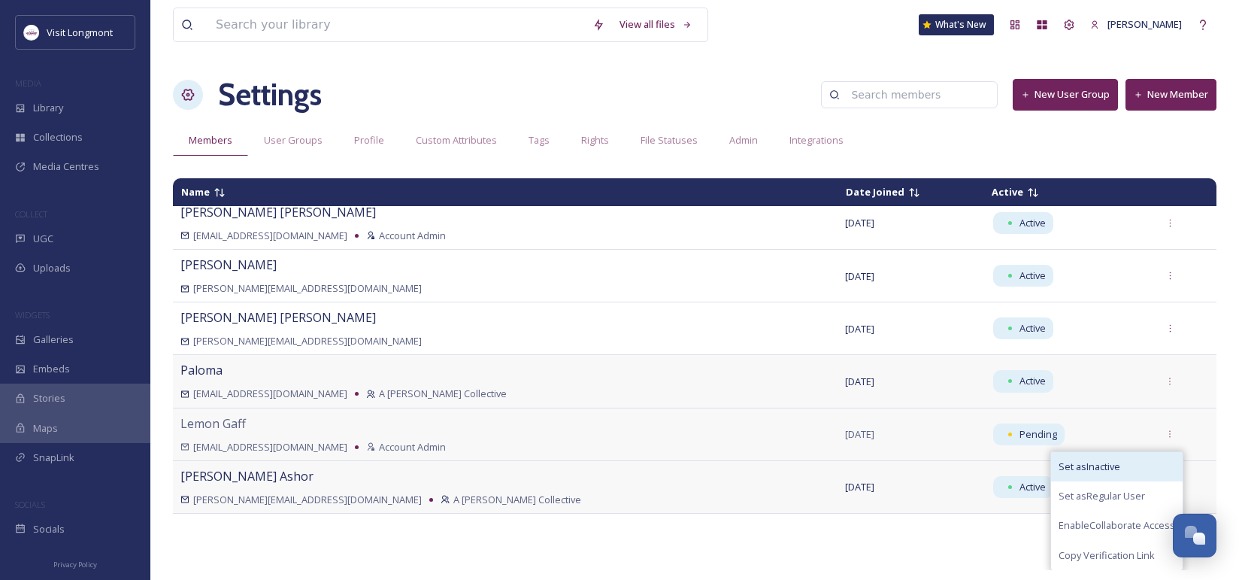
click at [1069, 464] on span "Set as Inactive" at bounding box center [1090, 466] width 62 height 14
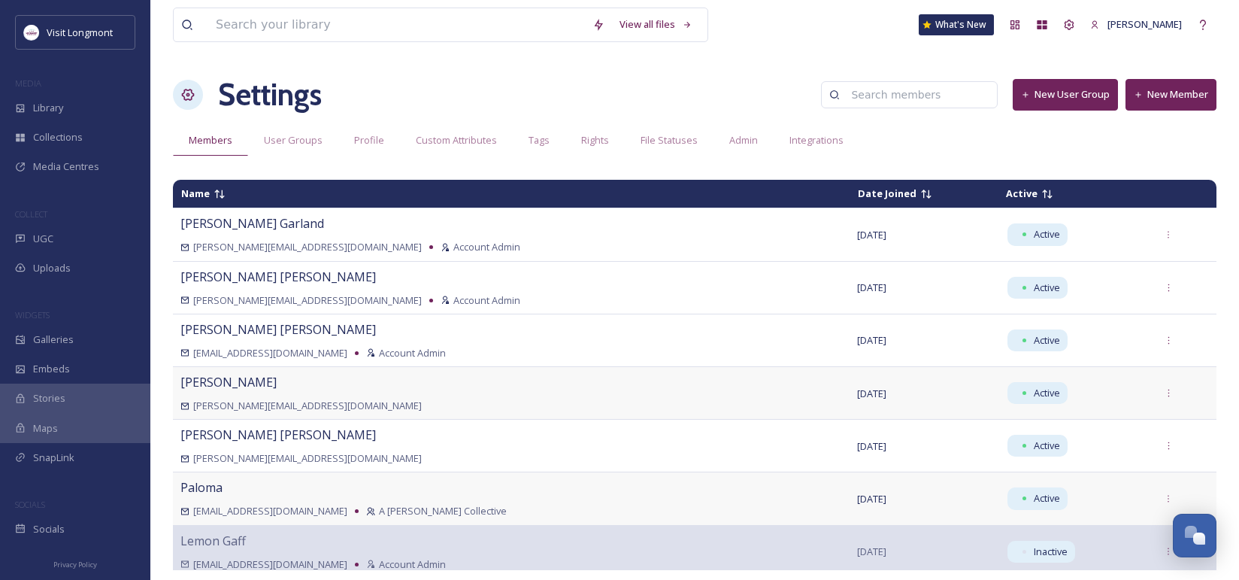
scroll to position [17, 0]
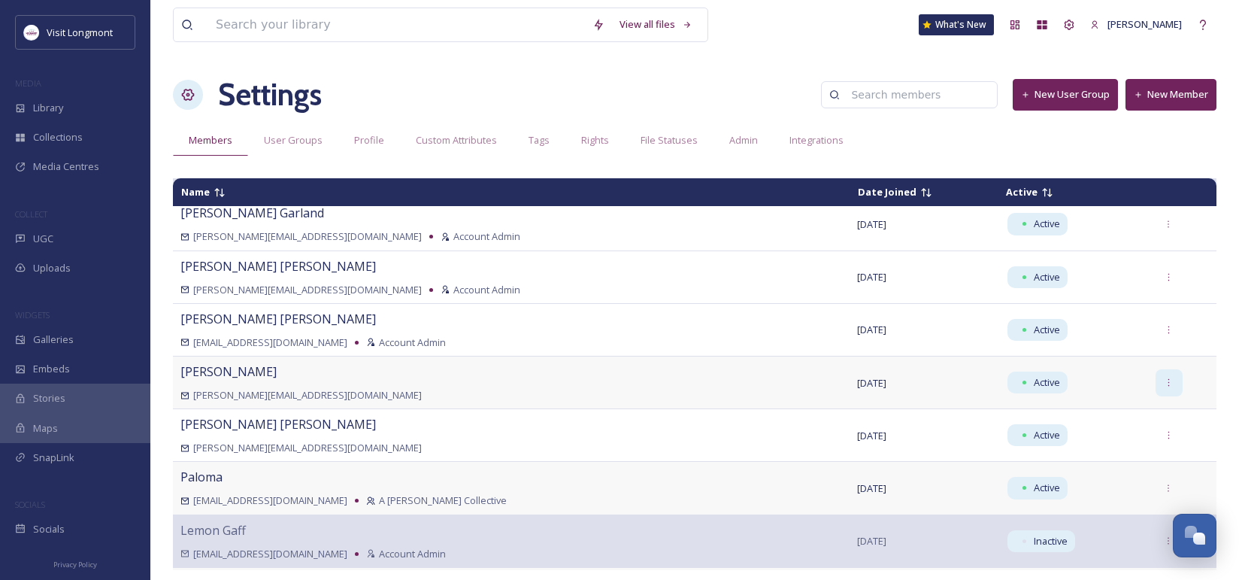
click at [1156, 374] on div at bounding box center [1169, 382] width 27 height 27
click at [1069, 500] on span "Edit User Group" at bounding box center [1094, 503] width 72 height 14
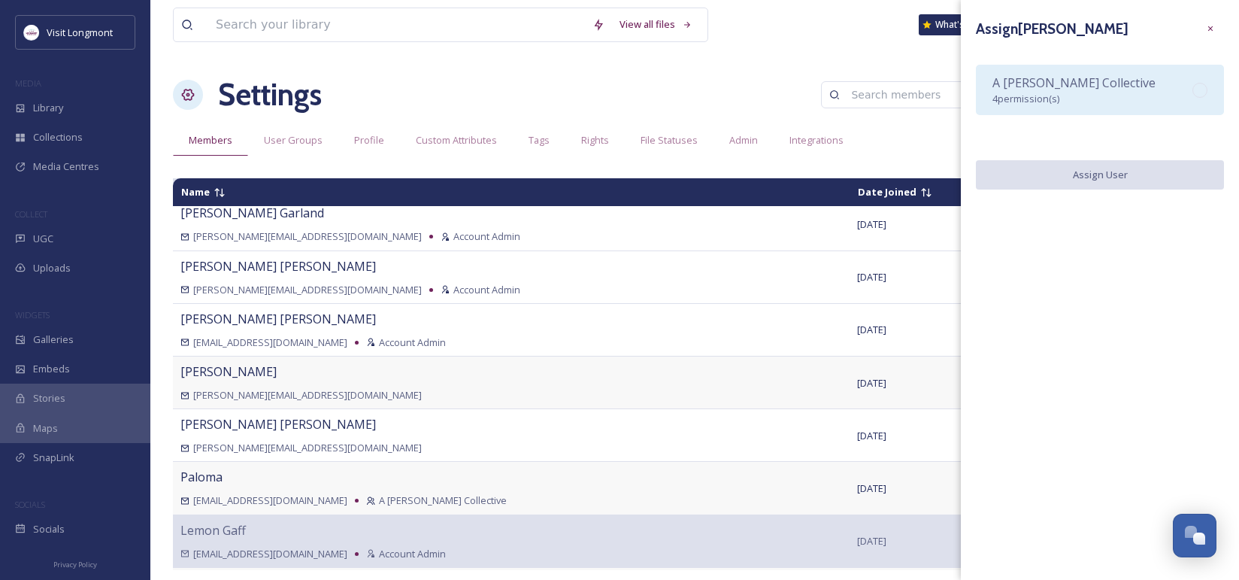
click at [1059, 91] on div "A [PERSON_NAME] Collective 4 permission(s)" at bounding box center [1073, 90] width 163 height 32
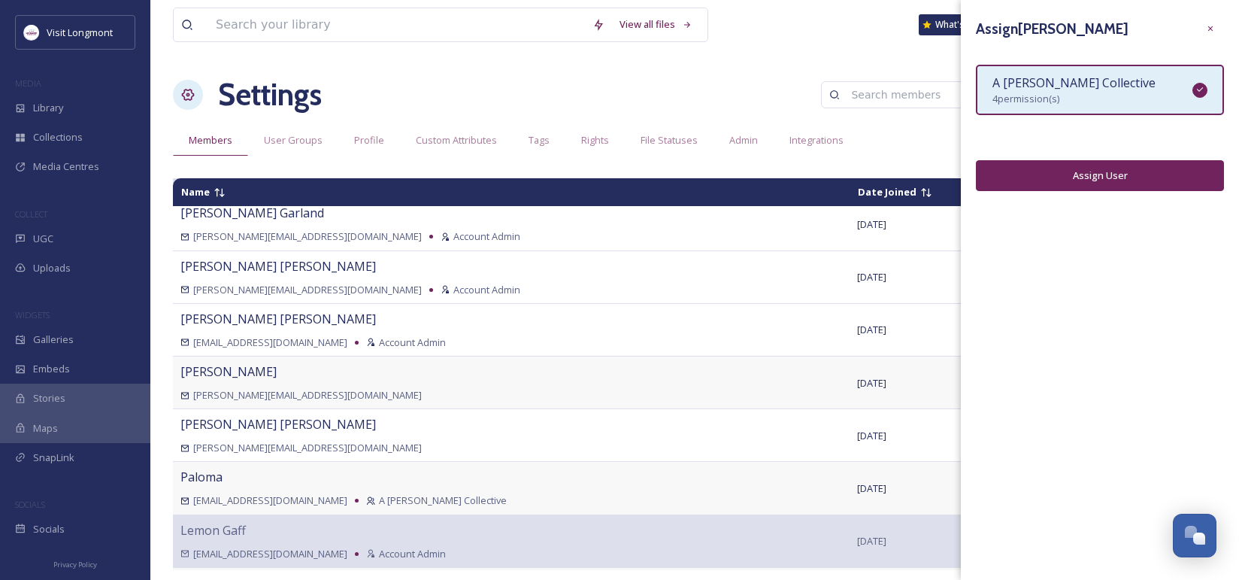
click at [1071, 171] on button "Assign User" at bounding box center [1100, 175] width 248 height 31
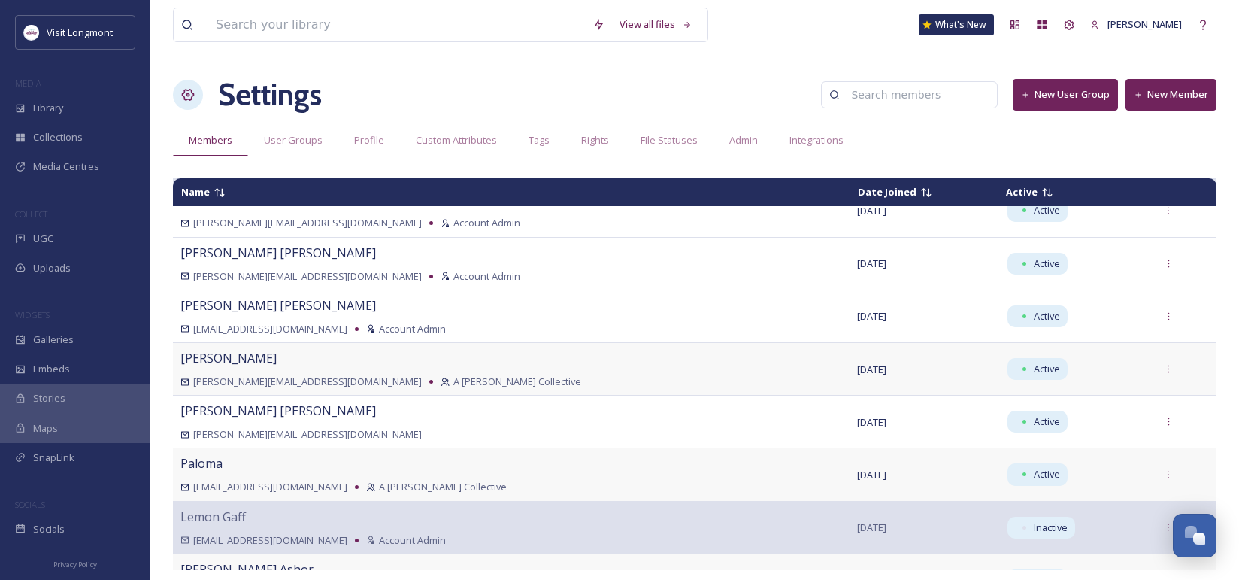
scroll to position [73, 0]
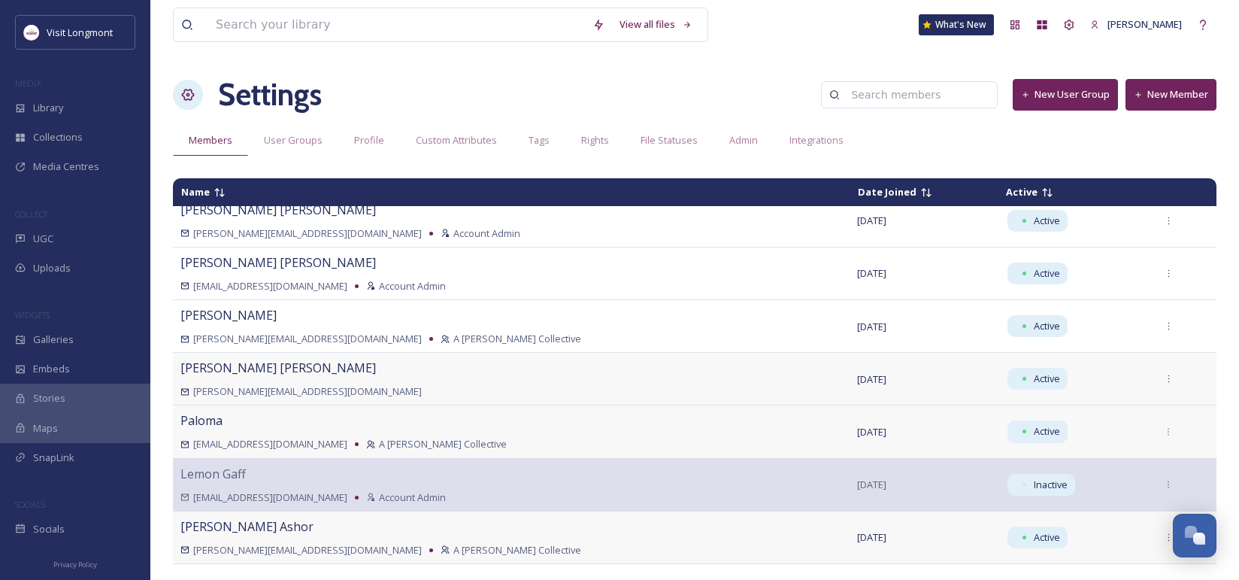
drag, startPoint x: 383, startPoint y: 364, endPoint x: 372, endPoint y: 370, distance: 12.8
click at [372, 370] on div "[PERSON_NAME] [PERSON_NAME][EMAIL_ADDRESS][DOMAIN_NAME]" at bounding box center [511, 379] width 662 height 40
click at [387, 389] on div "[PERSON_NAME][EMAIL_ADDRESS][DOMAIN_NAME]" at bounding box center [511, 391] width 662 height 14
click at [492, 423] on div "[PERSON_NAME] [PERSON_NAME][EMAIL_ADDRESS][DOMAIN_NAME] A [PERSON_NAME] Collect…" at bounding box center [511, 431] width 662 height 40
click at [517, 374] on div "[PERSON_NAME] [PERSON_NAME][EMAIL_ADDRESS][DOMAIN_NAME]" at bounding box center [511, 379] width 662 height 40
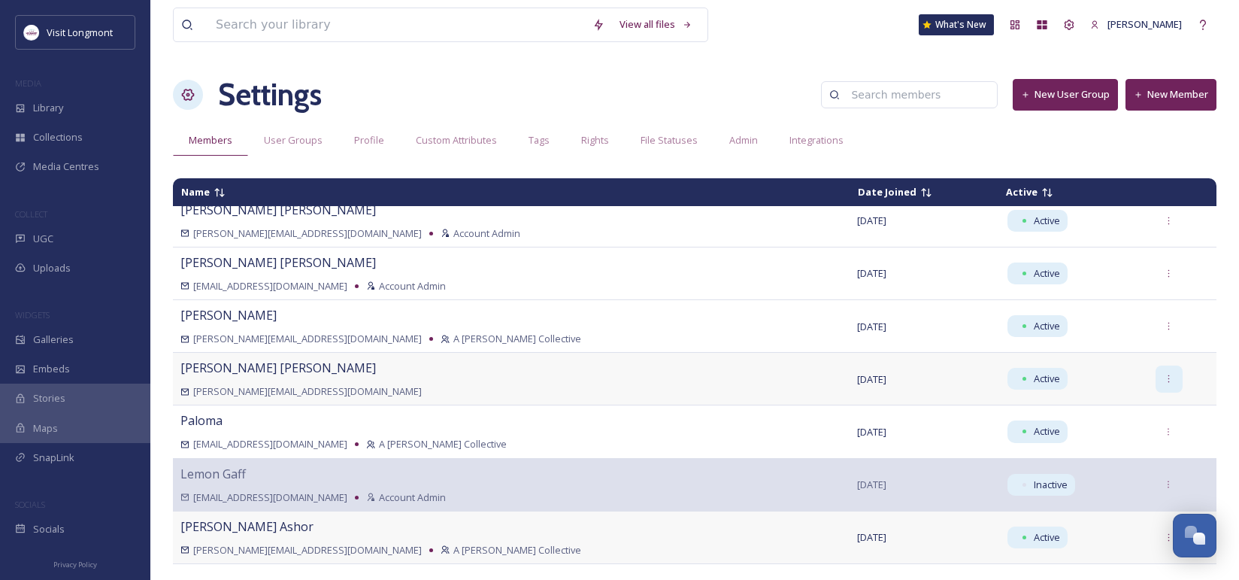
click at [1164, 378] on icon at bounding box center [1169, 379] width 10 height 10
click at [1074, 500] on span "Edit User Group" at bounding box center [1094, 499] width 72 height 14
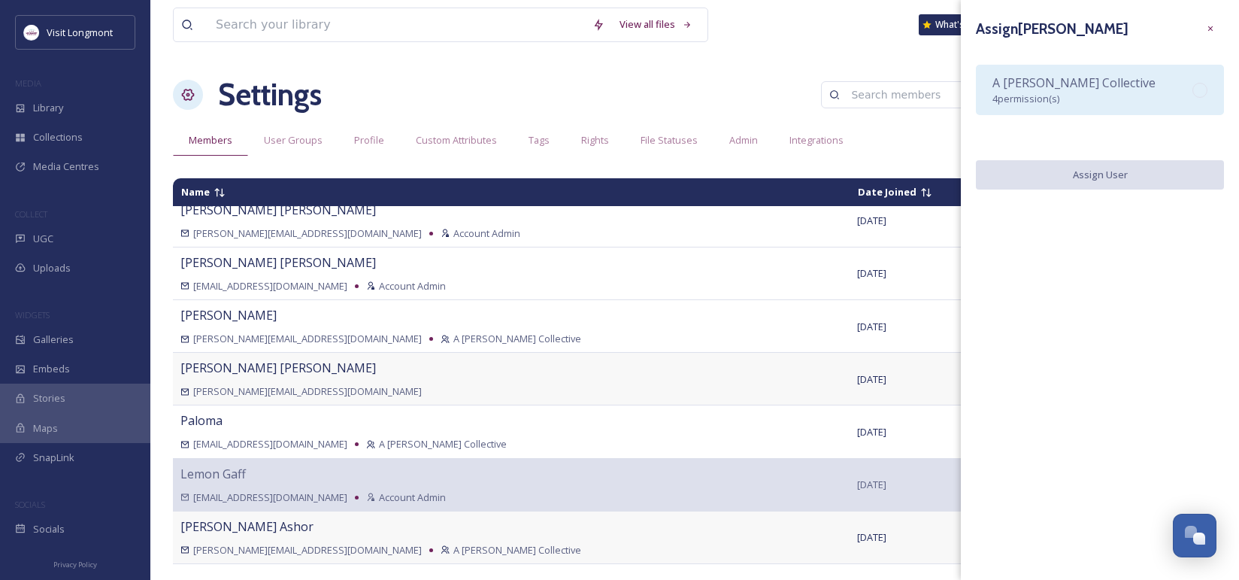
click at [1081, 89] on span "A [PERSON_NAME] Collective" at bounding box center [1073, 82] width 163 height 17
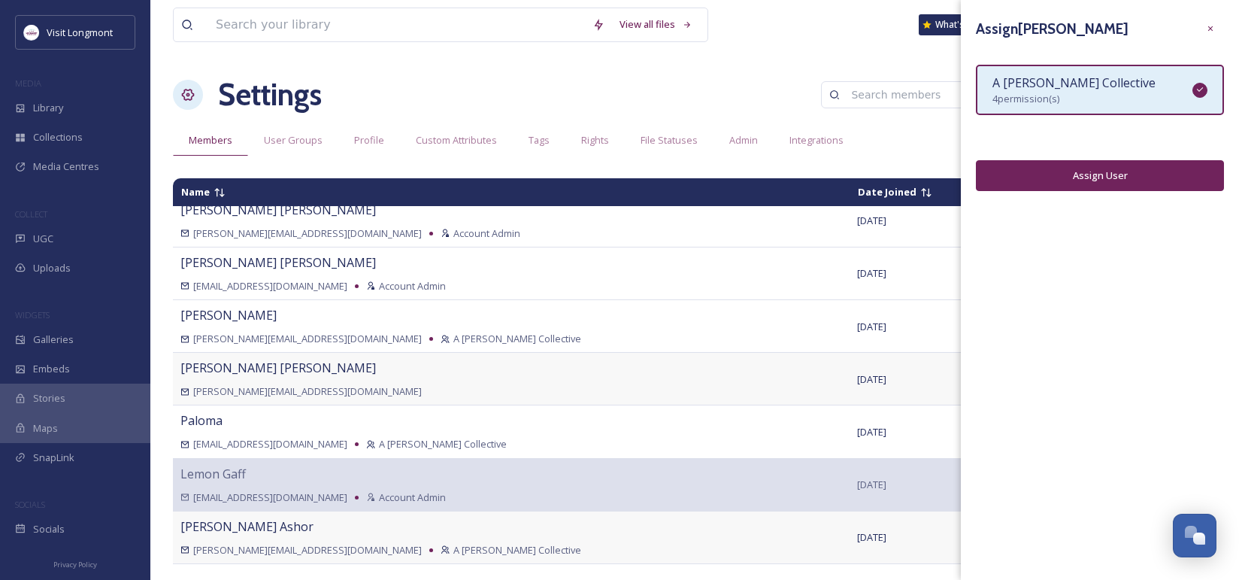
click at [1091, 181] on button "Assign User" at bounding box center [1100, 175] width 248 height 31
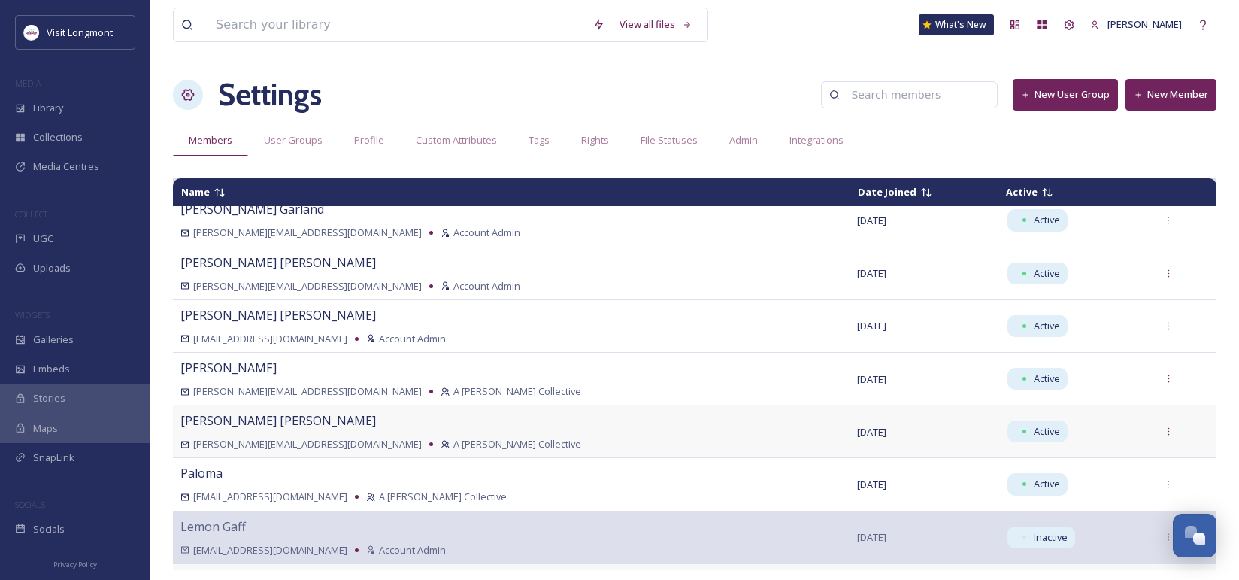
scroll to position [0, 0]
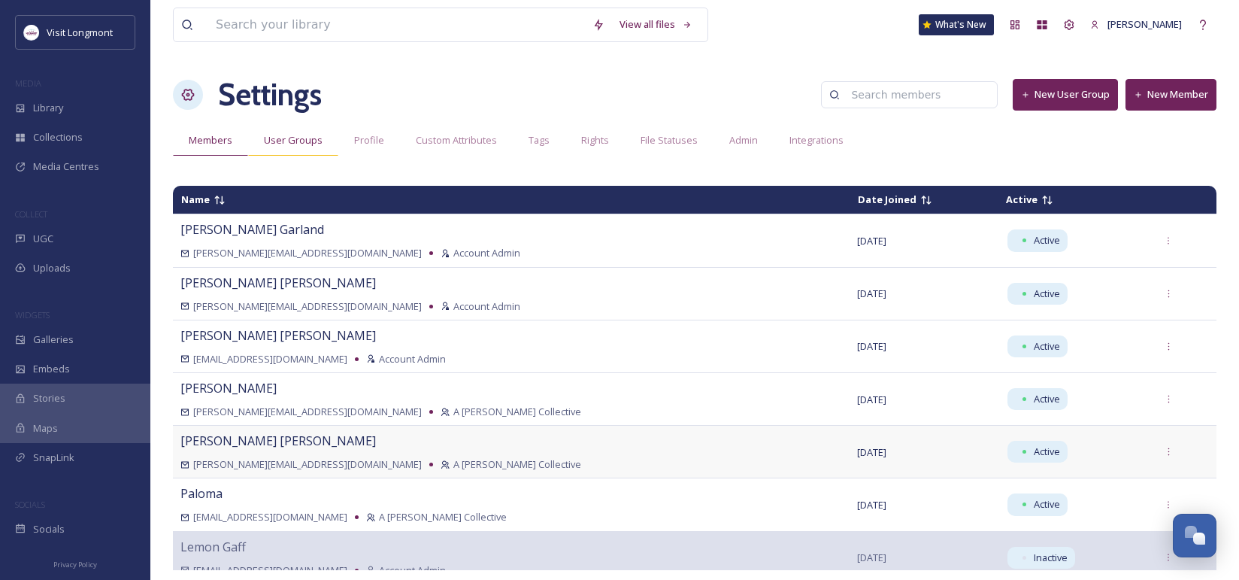
click at [292, 148] on div "User Groups" at bounding box center [293, 140] width 90 height 31
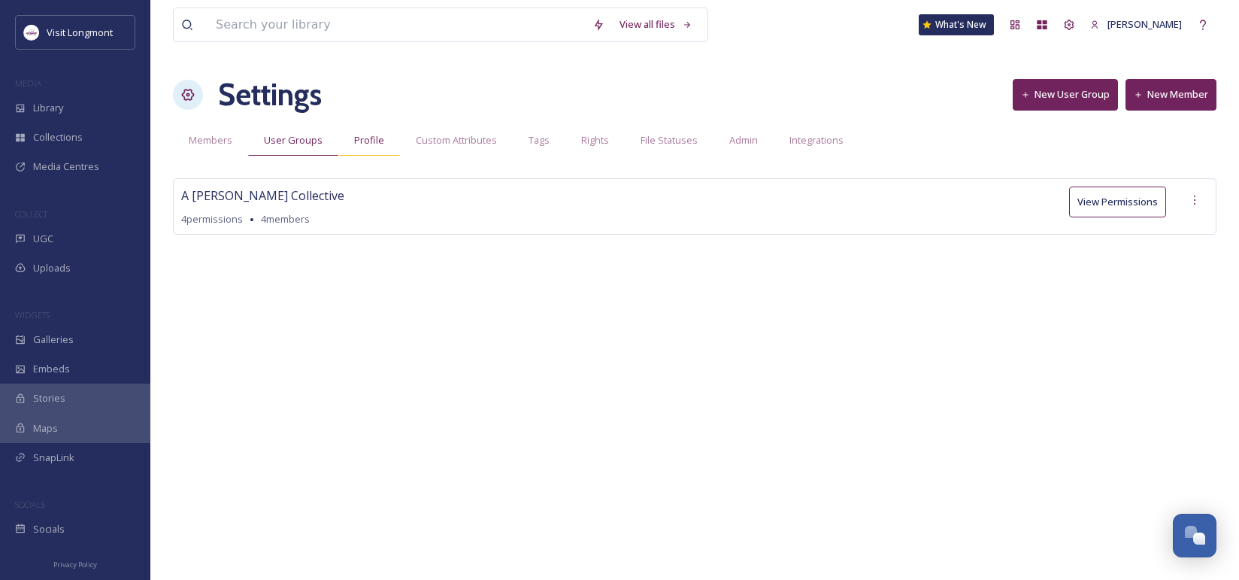
click at [366, 141] on span "Profile" at bounding box center [369, 140] width 30 height 14
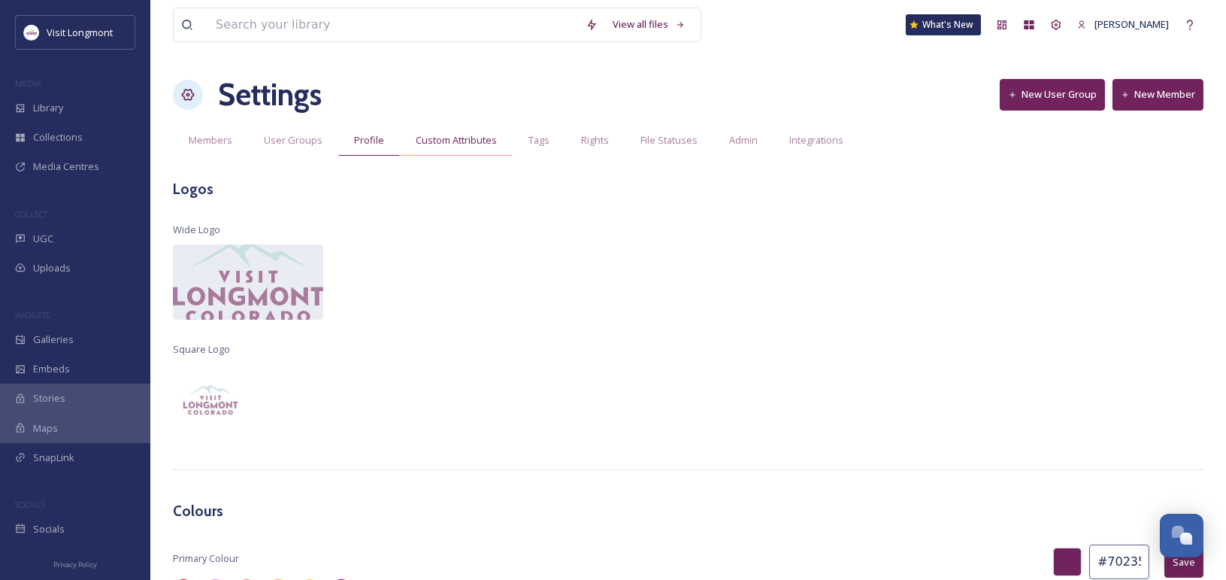
click at [462, 145] on span "Custom Attributes" at bounding box center [456, 140] width 81 height 14
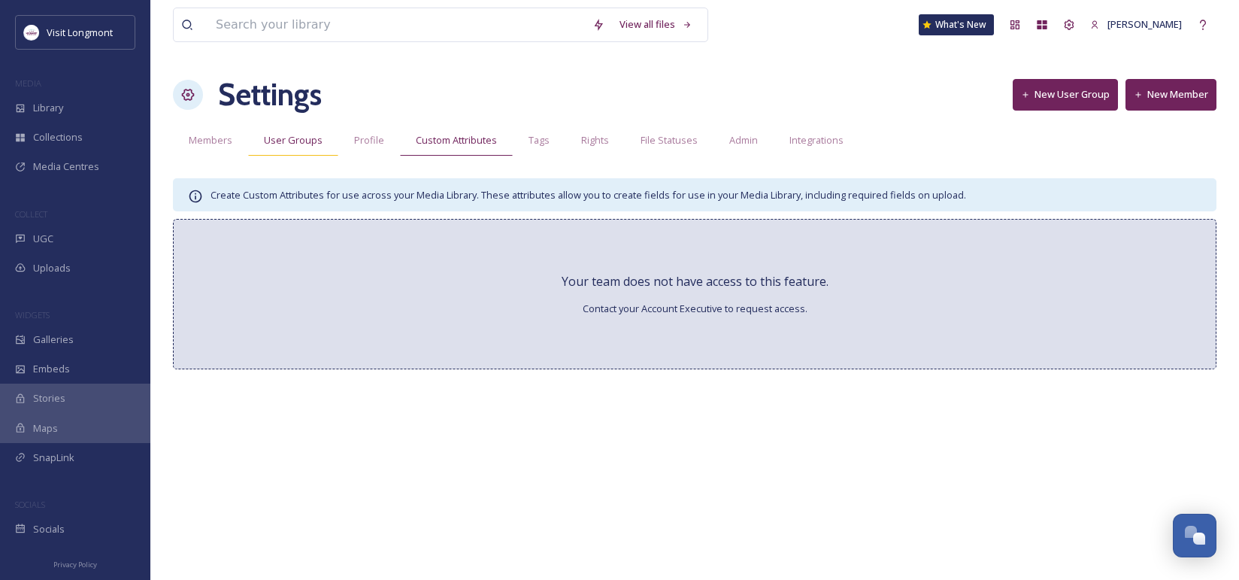
click at [292, 145] on span "User Groups" at bounding box center [293, 140] width 59 height 14
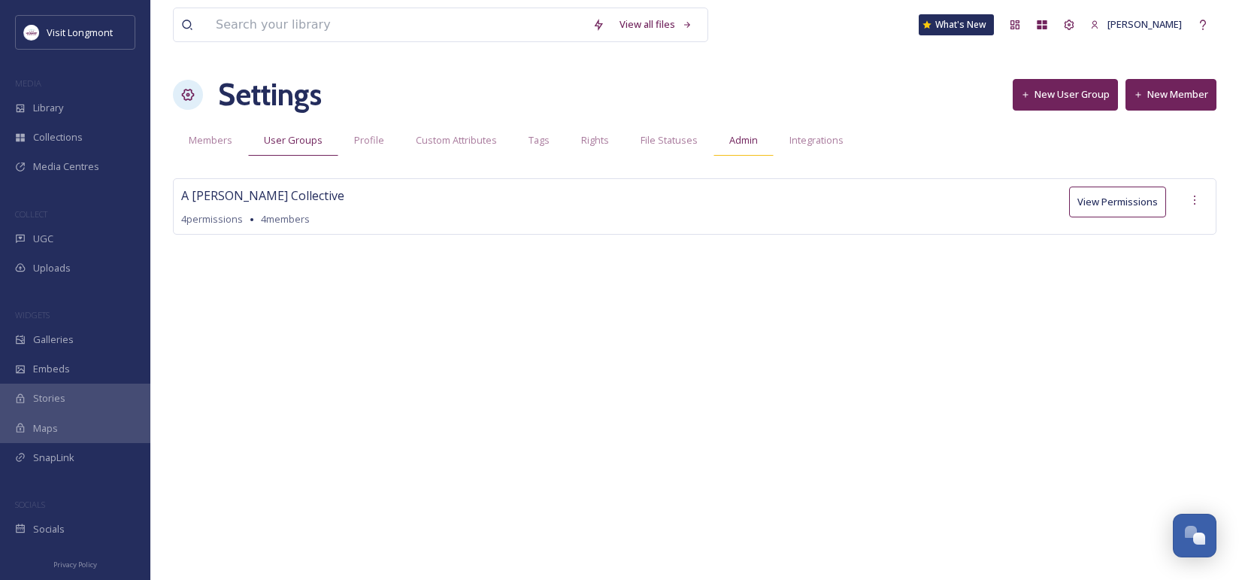
click at [743, 137] on span "Admin" at bounding box center [743, 140] width 29 height 14
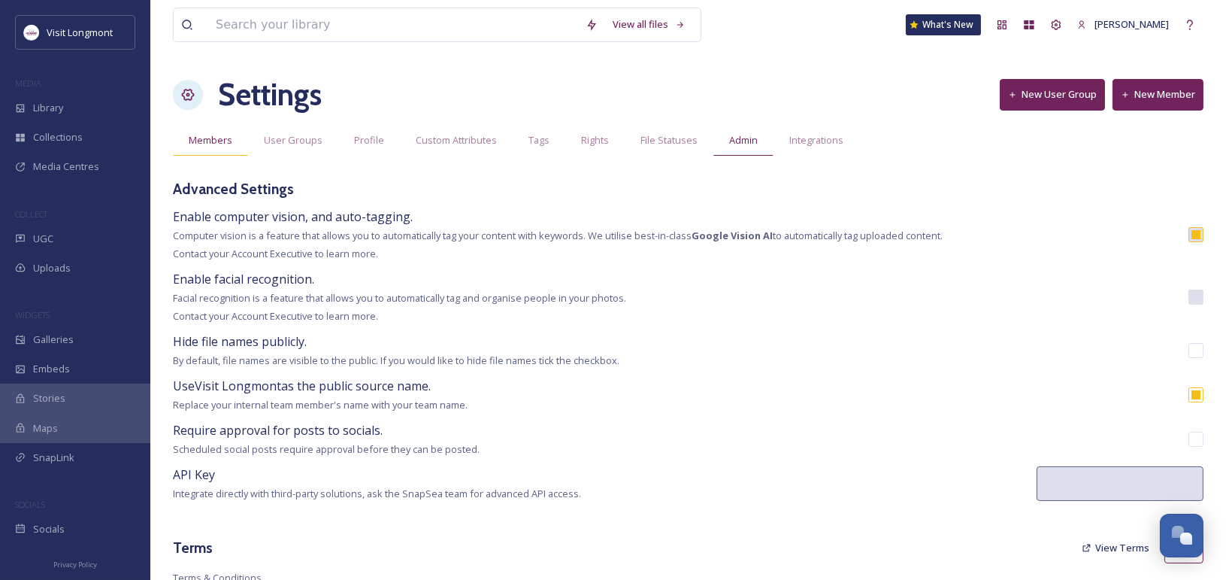
click at [229, 142] on span "Members" at bounding box center [211, 140] width 44 height 14
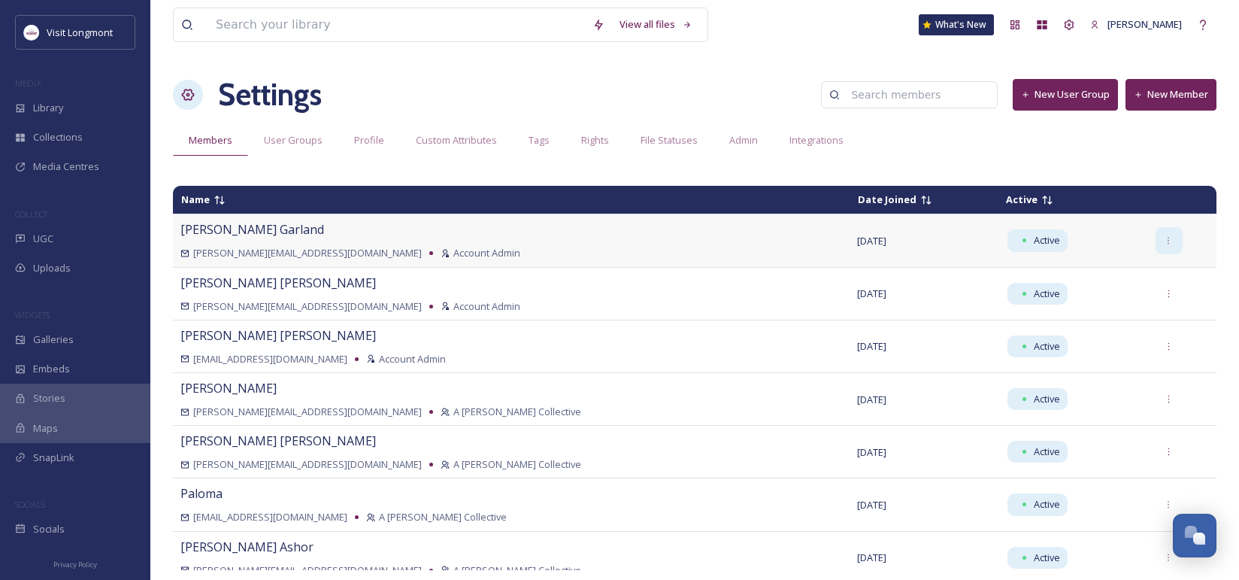
click at [1164, 244] on icon at bounding box center [1169, 241] width 10 height 10
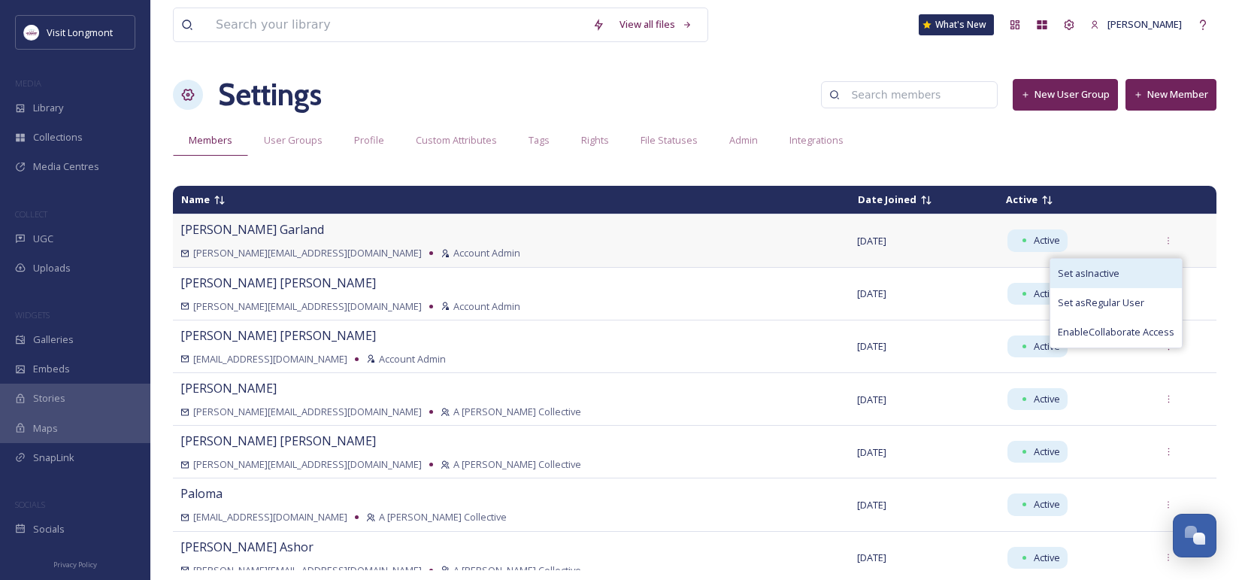
click at [1080, 276] on span "Set as Inactive" at bounding box center [1089, 273] width 62 height 14
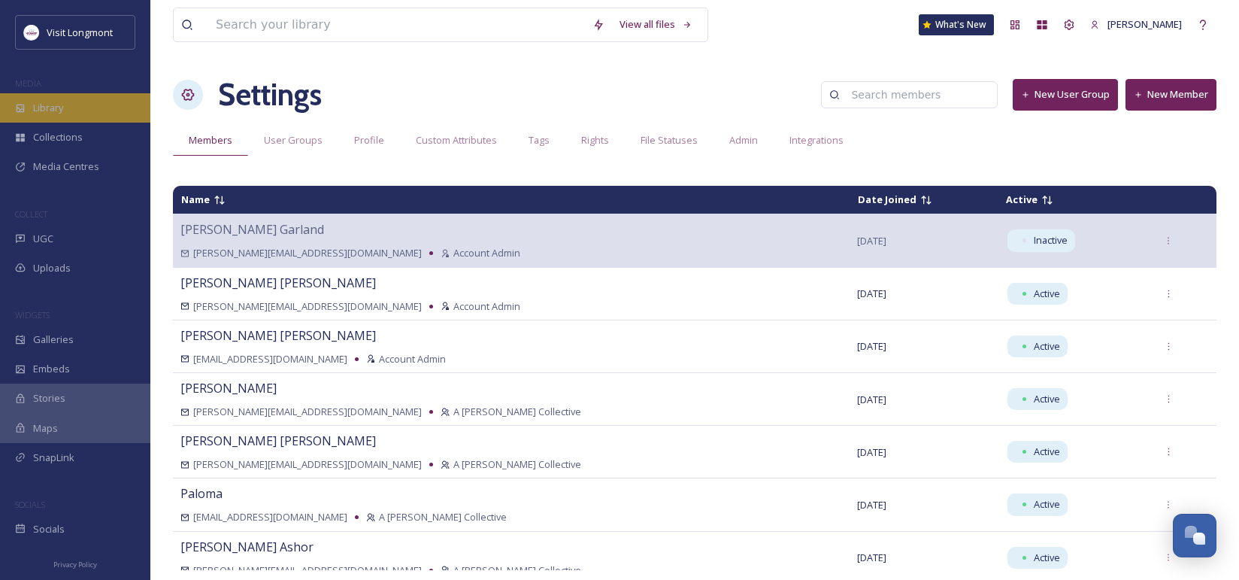
click at [43, 101] on span "Library" at bounding box center [48, 108] width 30 height 14
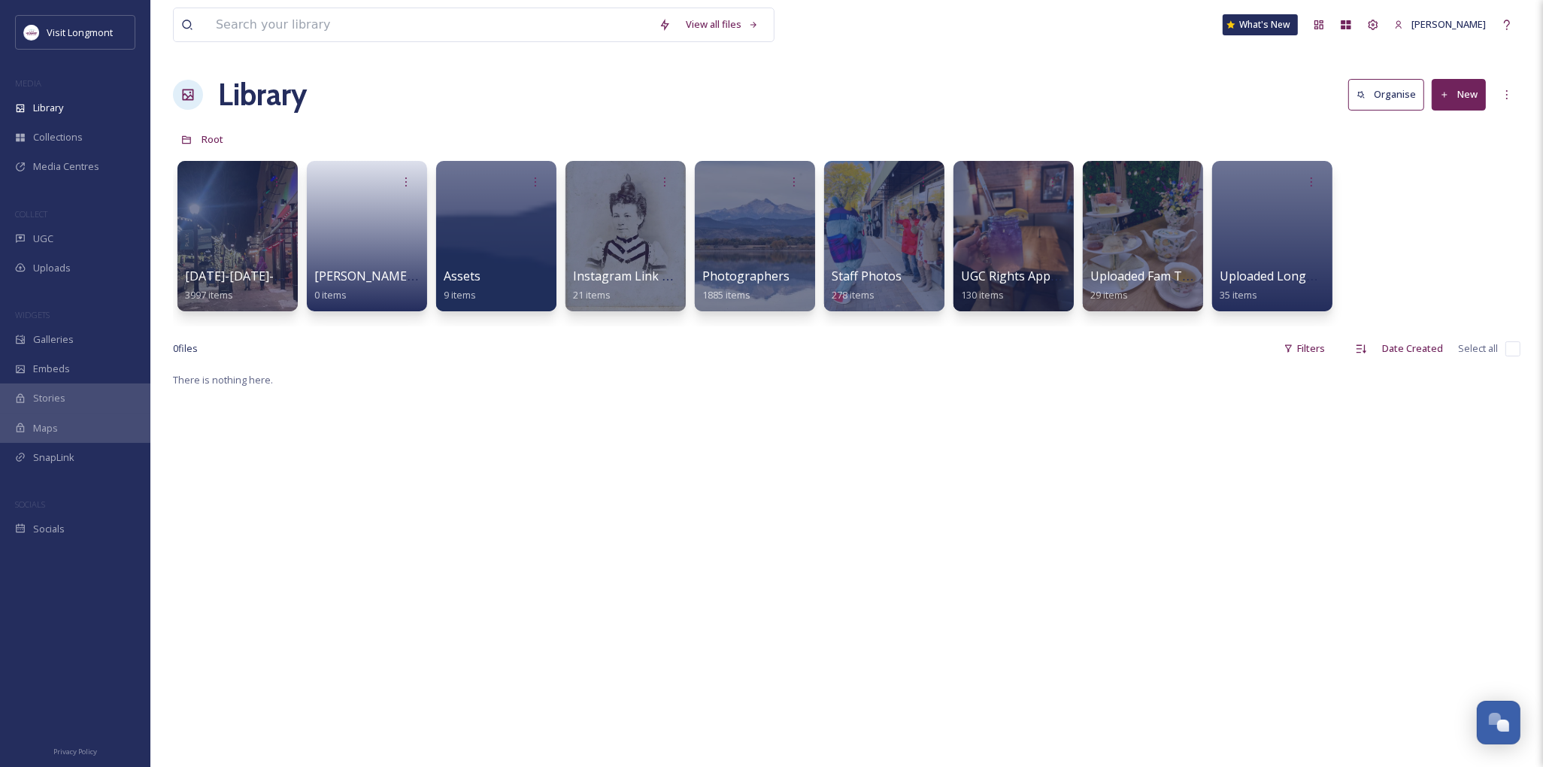
scroll to position [162, 0]
